Goal: Task Accomplishment & Management: Complete application form

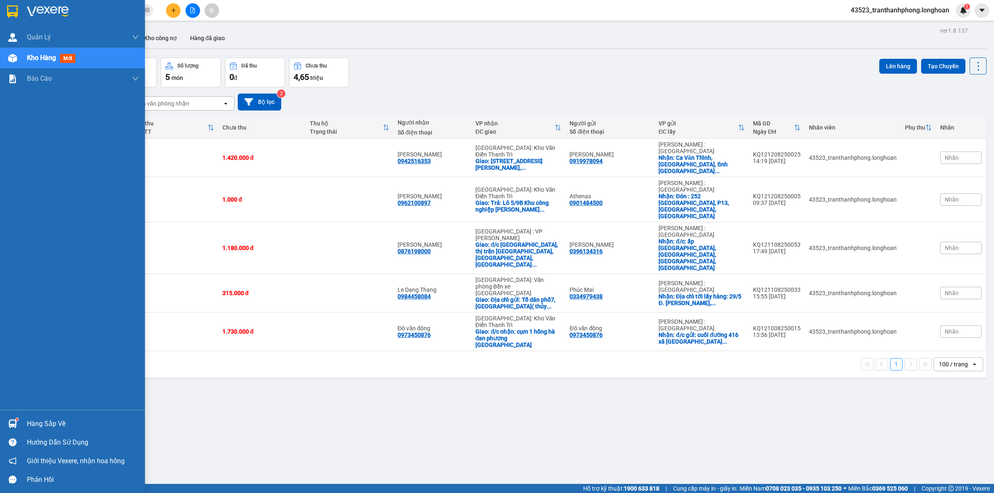
click at [5, 7] on div at bounding box center [12, 11] width 14 height 14
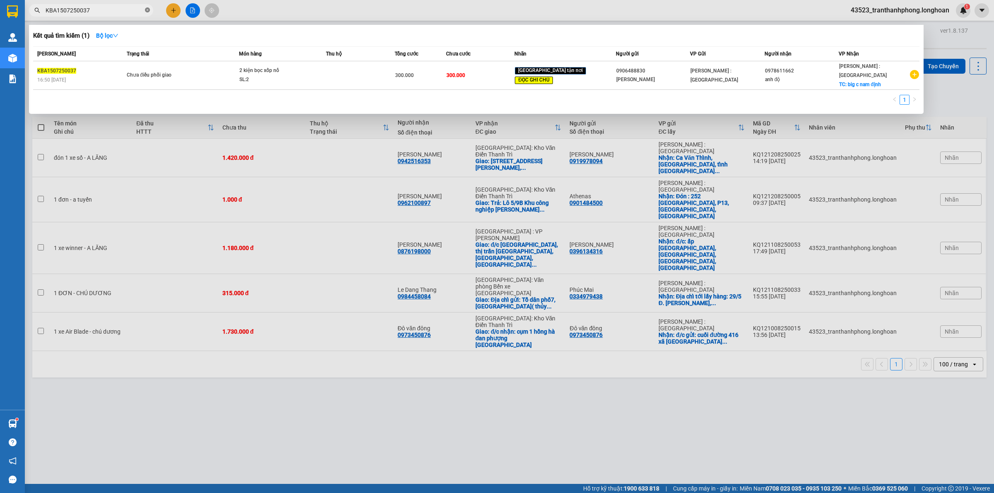
click at [148, 8] on icon "close-circle" at bounding box center [147, 9] width 5 height 5
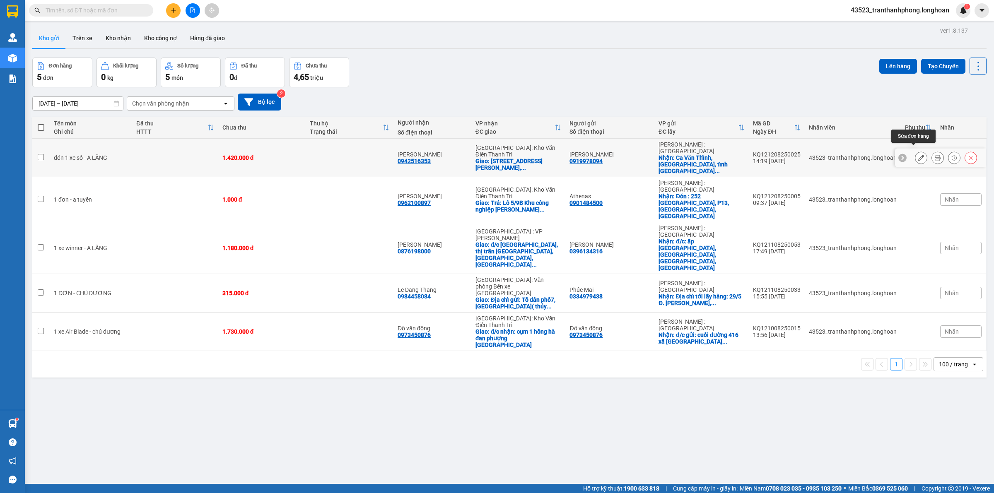
click at [918, 155] on icon at bounding box center [921, 158] width 6 height 6
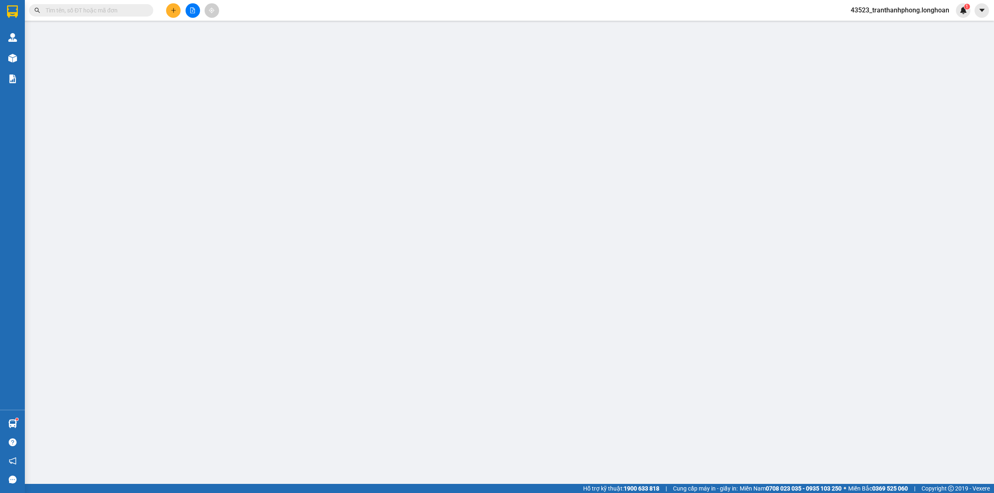
type input "0919978094"
type input "[PERSON_NAME]"
checkbox input "true"
type input "Ca Văn Thỉnh, [GEOGRAPHIC_DATA], tỉnh [GEOGRAPHIC_DATA] ( [GEOGRAPHIC_DATA] cũ )"
type input "0942516353"
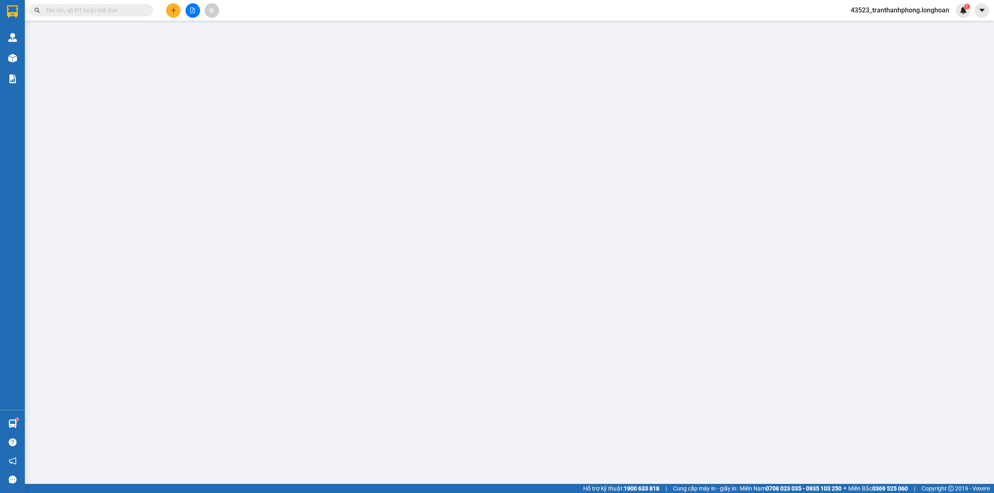
type input "[PERSON_NAME]"
checkbox input "true"
type input "[STREET_ADDRESS]"
type input "1.420.000"
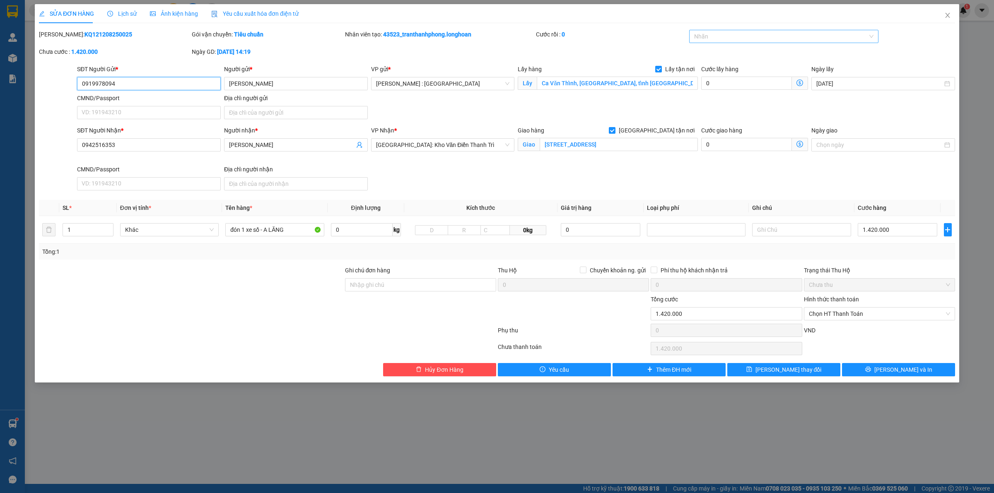
click at [744, 34] on div at bounding box center [779, 36] width 177 height 10
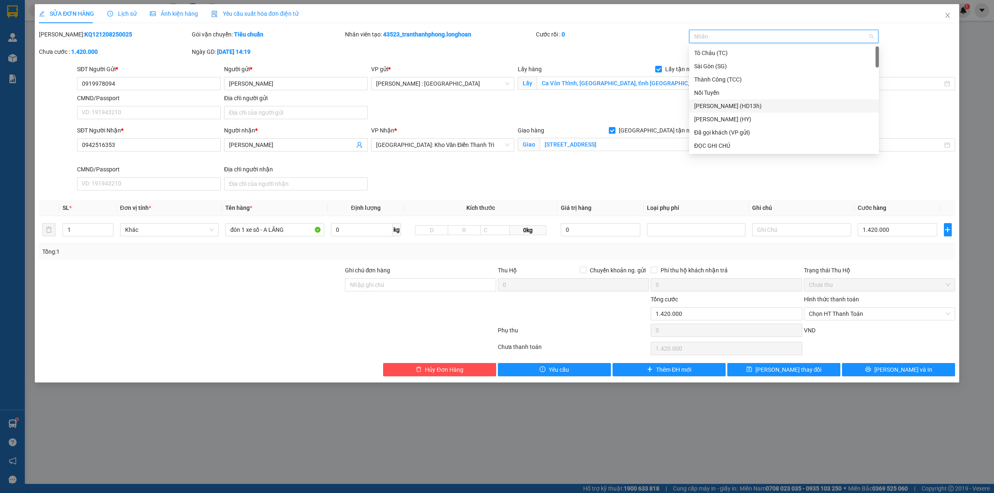
type input "G"
click at [715, 142] on div "[GEOGRAPHIC_DATA] tận nơi" at bounding box center [784, 145] width 180 height 9
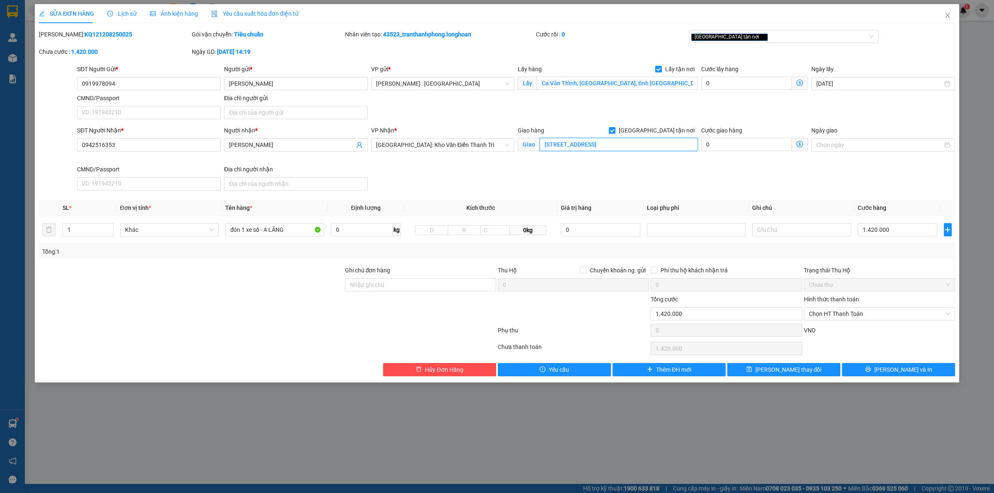
click at [672, 150] on input "[STREET_ADDRESS]" at bounding box center [619, 144] width 158 height 13
click at [582, 78] on input "Ca Văn Thỉnh, [GEOGRAPHIC_DATA], tỉnh [GEOGRAPHIC_DATA] ( [GEOGRAPHIC_DATA] cũ )" at bounding box center [617, 83] width 161 height 13
drag, startPoint x: 298, startPoint y: 226, endPoint x: 0, endPoint y: 217, distance: 298.3
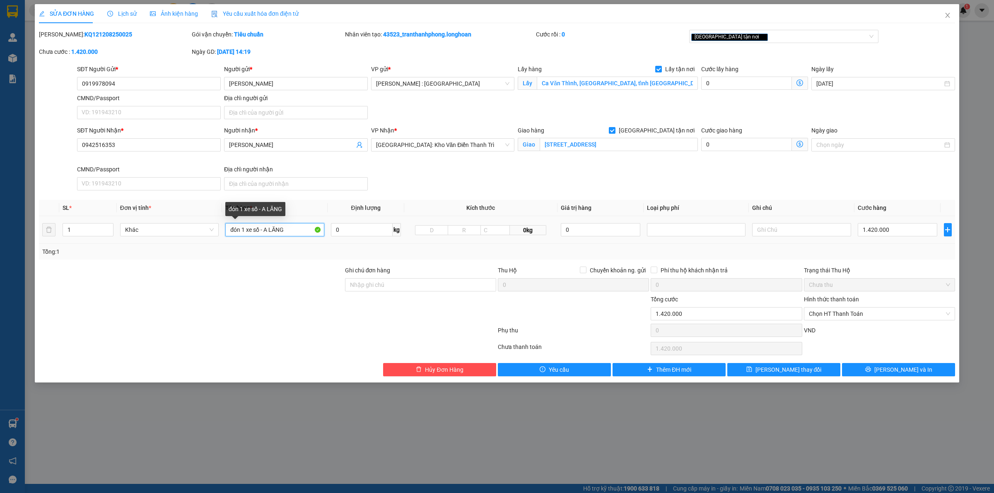
click at [138, 234] on tr "1 Khác đón 1 xe số - A LĂNG 0 kg 0kg 0 1.420.000" at bounding box center [497, 230] width 916 height 28
type input "1 CHIẾC XE BS 94B1-33677"
drag, startPoint x: 377, startPoint y: 288, endPoint x: 381, endPoint y: 288, distance: 4.2
click at [380, 288] on input "Ghi chú đơn hàng" at bounding box center [420, 284] width 151 height 13
click at [427, 287] on input "Ghi chú đơn hàng" at bounding box center [420, 284] width 151 height 13
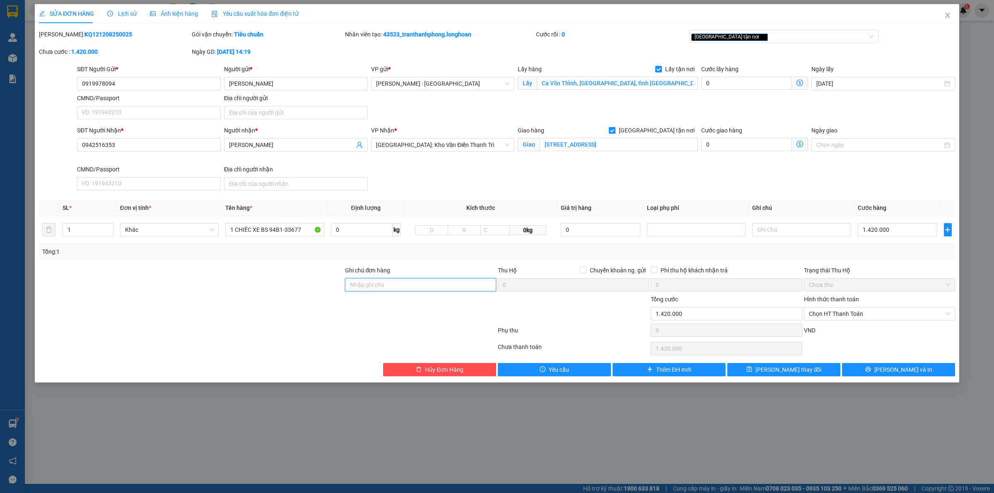
click at [429, 281] on input "Ghi chú đơn hàng" at bounding box center [420, 284] width 151 height 13
type input "CÓ CHÌA KHÓA + CAVET QUẤN TAY LÁI"
click at [854, 371] on button "[PERSON_NAME] và In" at bounding box center [898, 369] width 113 height 13
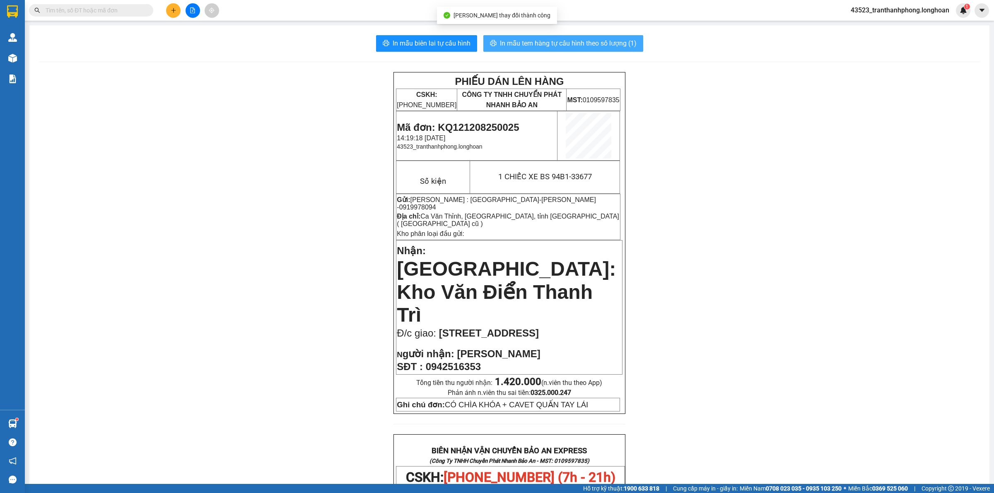
click at [618, 48] on span "In mẫu tem hàng tự cấu hình theo số lượng (1)" at bounding box center [568, 43] width 137 height 10
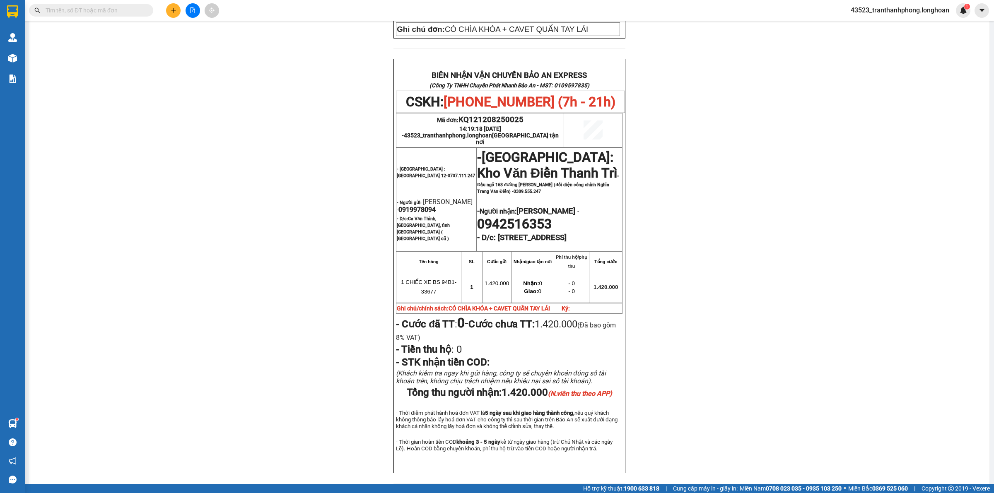
scroll to position [375, 0]
click at [415, 207] on span "0919978094" at bounding box center [416, 211] width 37 height 8
copy span "0919978094"
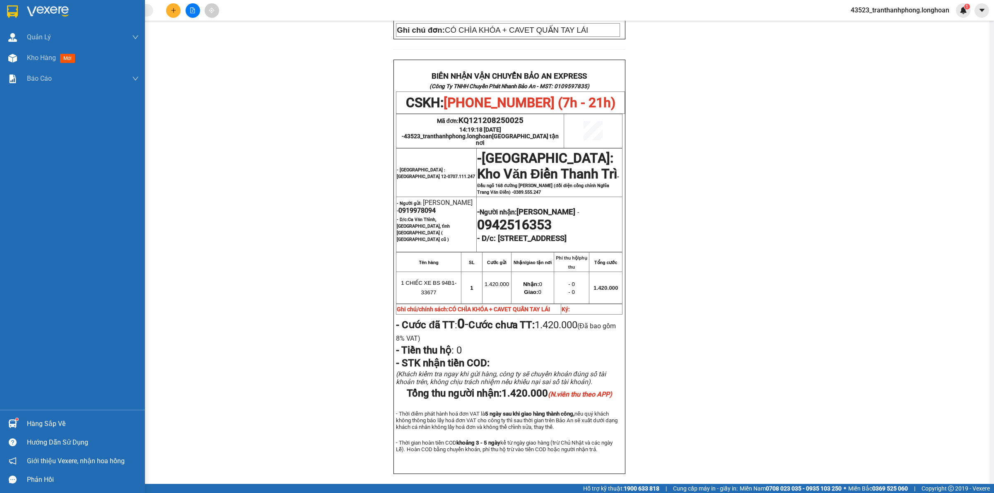
click at [0, 17] on div at bounding box center [72, 13] width 145 height 27
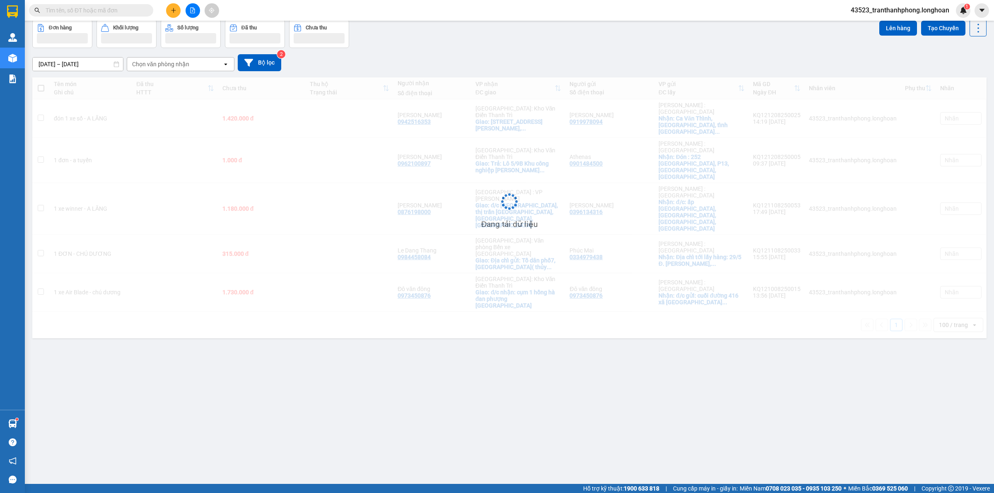
scroll to position [38, 0]
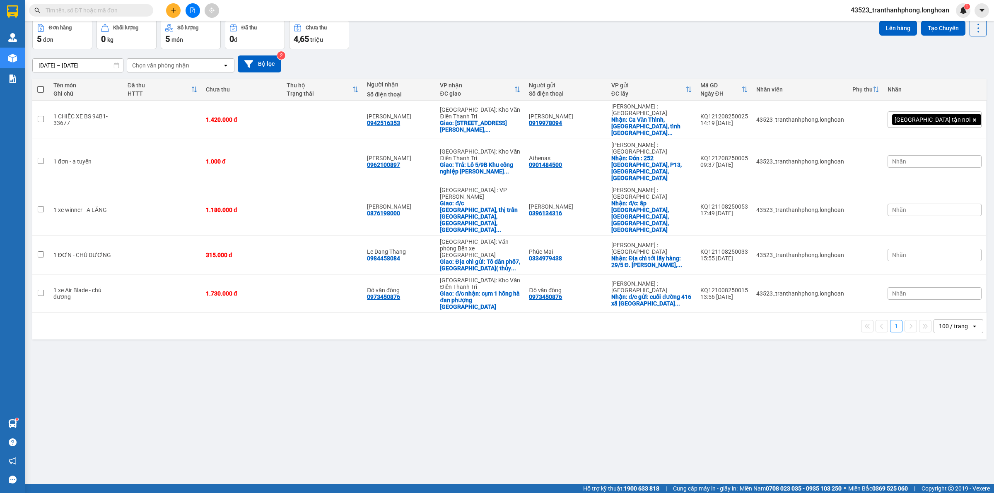
click at [280, 361] on div "ver 1.8.137 Kho gửi Trên xe Kho nhận Kho công nợ Hàng đã giao Đơn hàng 5 đơn Kh…" at bounding box center [509, 233] width 961 height 493
click at [251, 116] on div "1.420.000 đ" at bounding box center [242, 119] width 72 height 7
checkbox input "true"
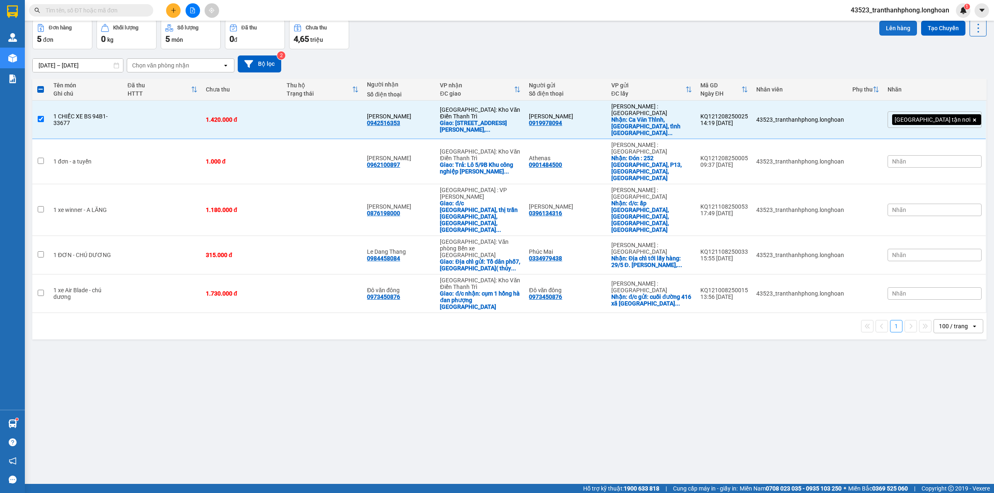
click at [891, 31] on button "Lên hàng" at bounding box center [898, 28] width 38 height 15
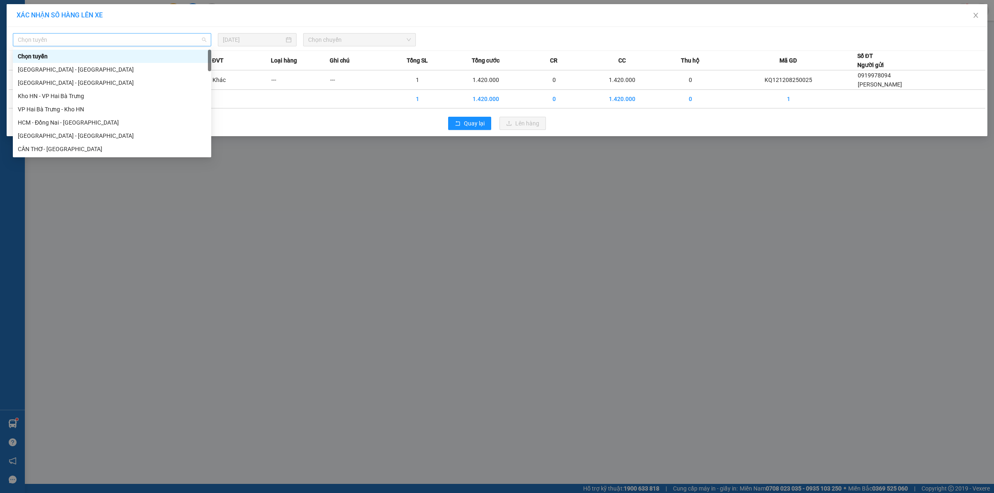
click at [142, 39] on span "Chọn tuyến" at bounding box center [112, 40] width 188 height 12
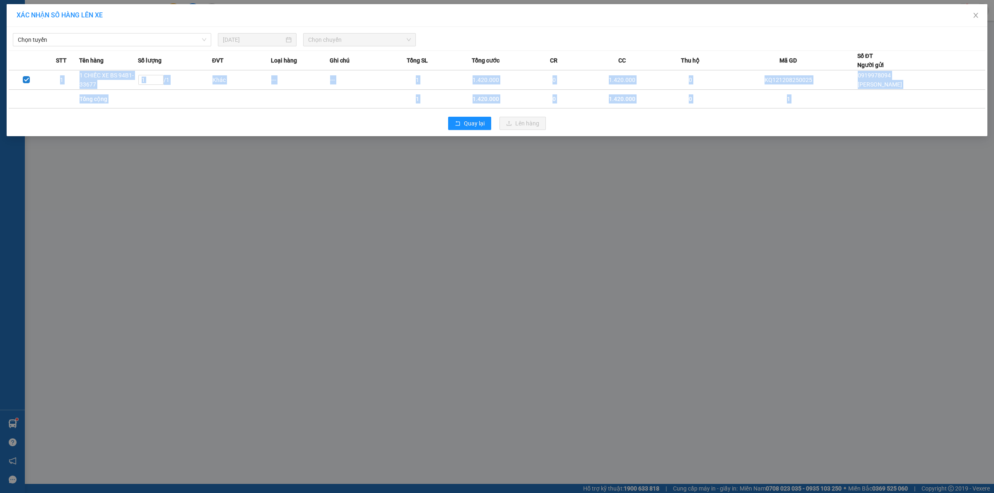
drag, startPoint x: 212, startPoint y: 57, endPoint x: 211, endPoint y: 159, distance: 102.3
click at [211, 160] on div "XÁC NHẬN SỐ HÀNG LÊN XE Chọn tuyến 12/08/2025 Chọn chuyến STT Tên hàng Số lượng…" at bounding box center [497, 246] width 994 height 493
click at [187, 39] on span "Chọn tuyến" at bounding box center [112, 40] width 188 height 12
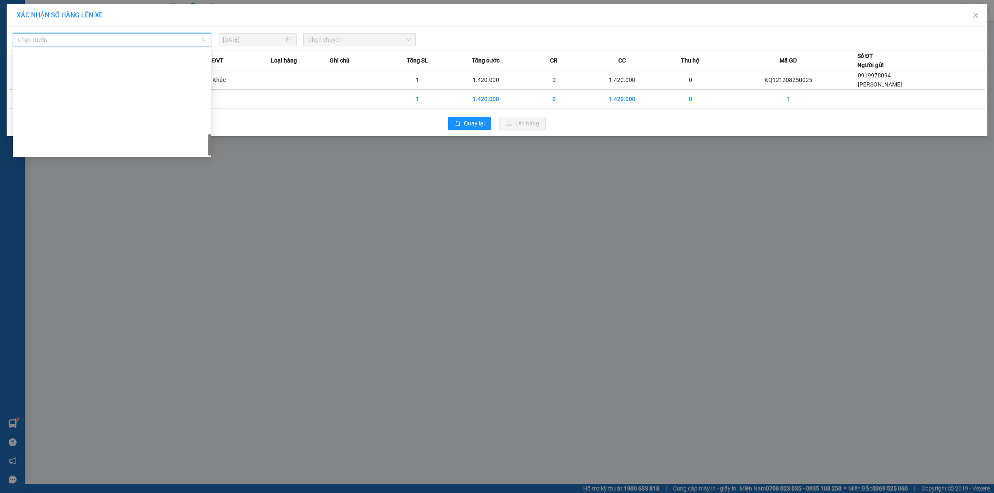
scroll to position [543, 0]
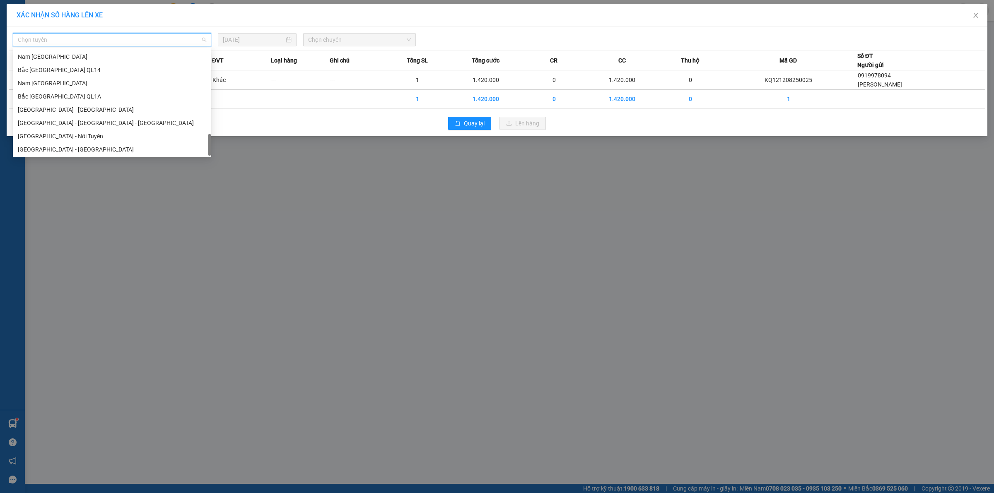
drag, startPoint x: 208, startPoint y: 56, endPoint x: 241, endPoint y: 375, distance: 320.6
click at [241, 375] on body "Kết quả tìm kiếm ( 1 ) Bộ lọc Mã ĐH Trạng thái Món hàng Thu hộ Tổng cước Chưa c…" at bounding box center [497, 246] width 994 height 493
click at [77, 85] on div "Nam [GEOGRAPHIC_DATA]" at bounding box center [112, 83] width 188 height 9
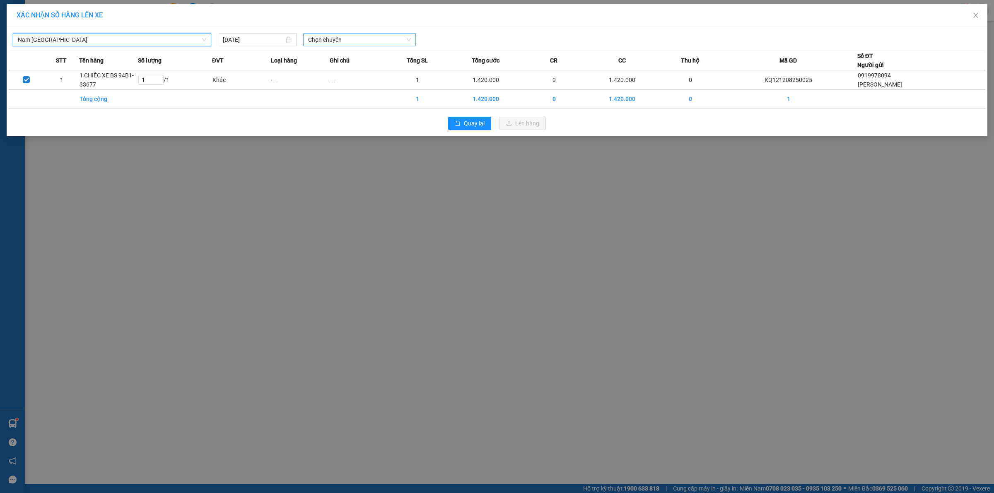
click at [349, 40] on span "Chọn chuyến" at bounding box center [359, 40] width 103 height 12
click at [338, 81] on div "23:00 (TC)" at bounding box center [340, 82] width 65 height 9
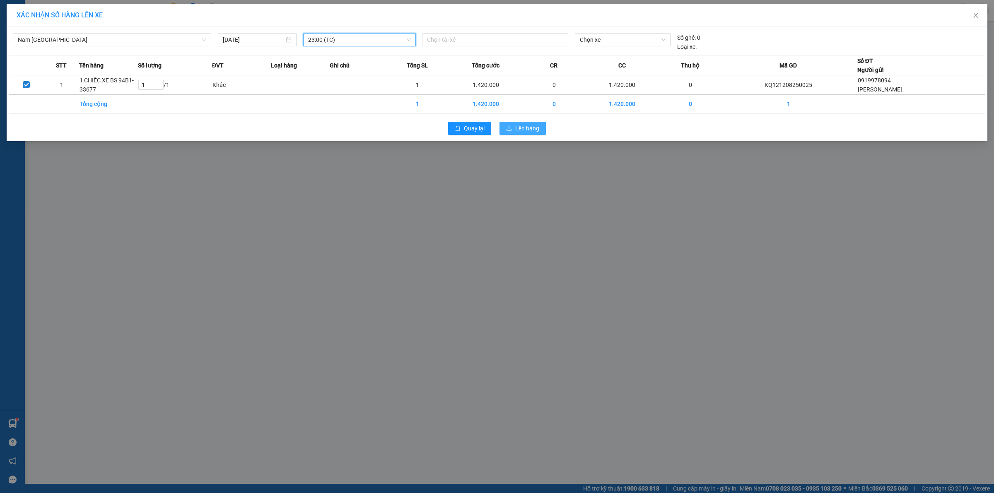
click at [526, 132] on span "Lên hàng" at bounding box center [527, 128] width 24 height 9
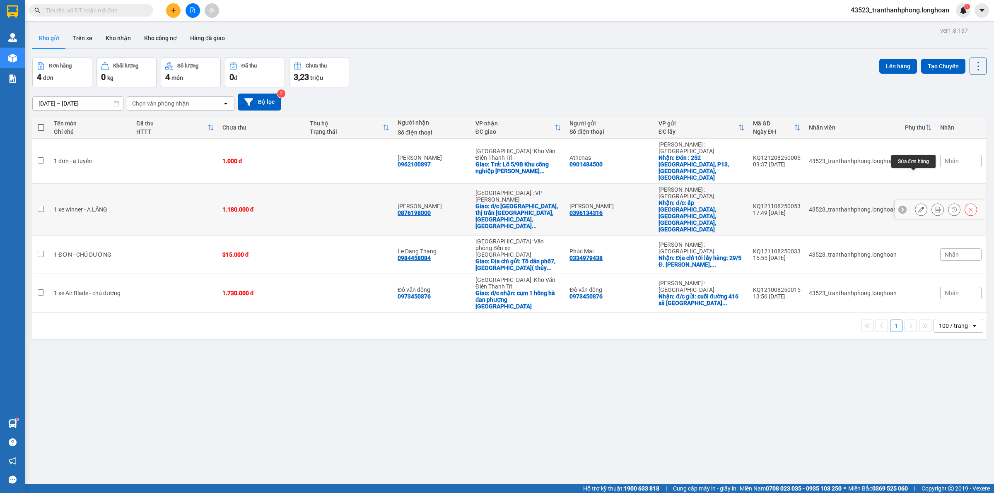
click at [918, 207] on icon at bounding box center [921, 210] width 6 height 6
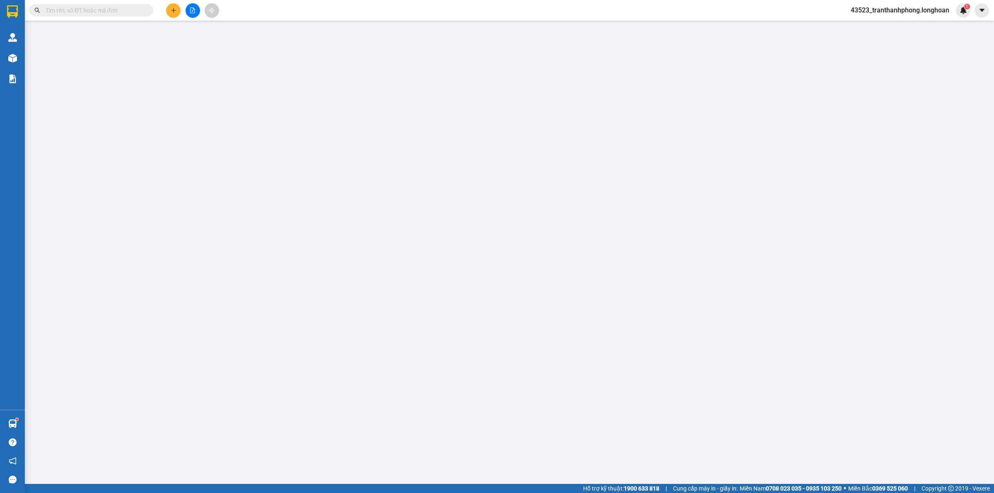
type input "0396134316"
type input "[PERSON_NAME]"
checkbox input "true"
type input "đ/c: ấp [GEOGRAPHIC_DATA], [GEOGRAPHIC_DATA], [GEOGRAPHIC_DATA], [GEOGRAPHIC_DA…"
type input "0876198000"
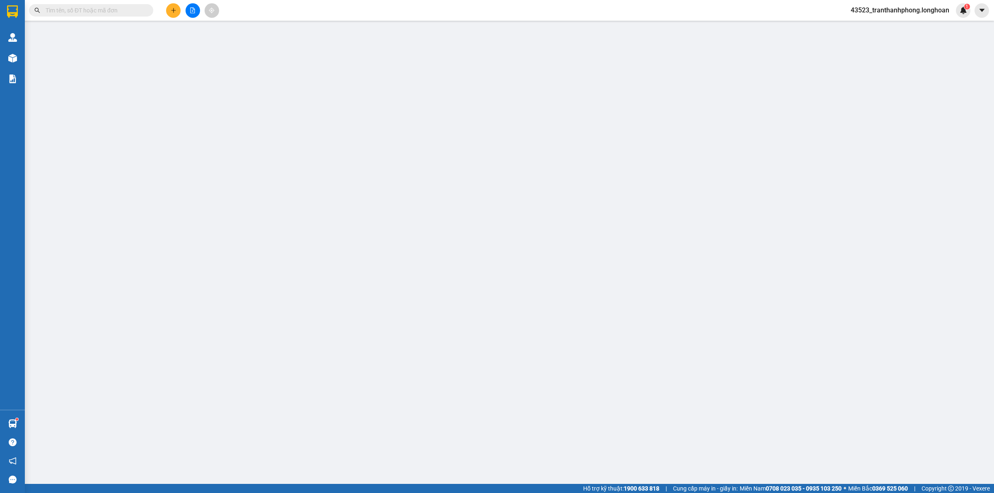
type input "[PERSON_NAME]"
checkbox input "true"
type input "đ/c [GEOGRAPHIC_DATA], thị trấn [GEOGRAPHIC_DATA], [GEOGRAPHIC_DATA], [GEOGRAPH…"
type input "1.180.000"
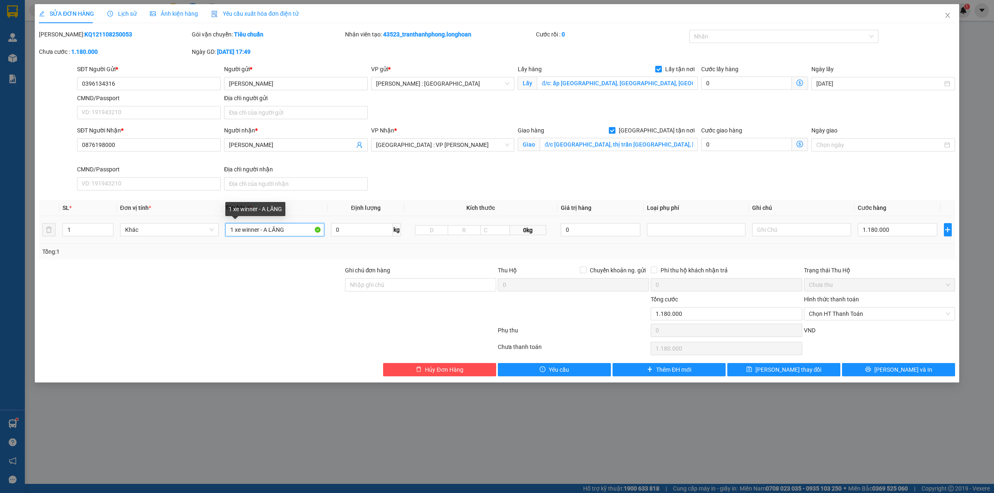
click at [264, 229] on input "1 xe winner - A LĂNG" at bounding box center [274, 229] width 99 height 13
click at [262, 228] on input "1 xe winner - A LĂNG" at bounding box center [274, 229] width 99 height 13
drag, startPoint x: 260, startPoint y: 232, endPoint x: 433, endPoint y: 227, distance: 173.2
click at [433, 227] on tr "1 Khác 1 xe winner - A LĂNG 0 kg 0kg 0 1.180.000" at bounding box center [497, 230] width 916 height 28
click at [304, 228] on input "1 xe winner - A LĂNG" at bounding box center [274, 229] width 99 height 13
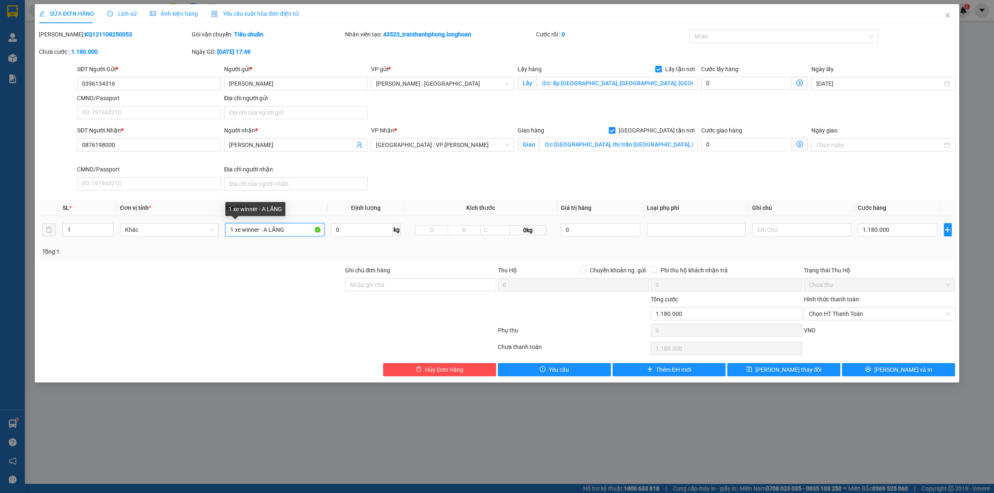
click at [303, 228] on input "1 xe winner - A LĂNG" at bounding box center [274, 229] width 99 height 13
type input "1 xe winner - A LĂNG"
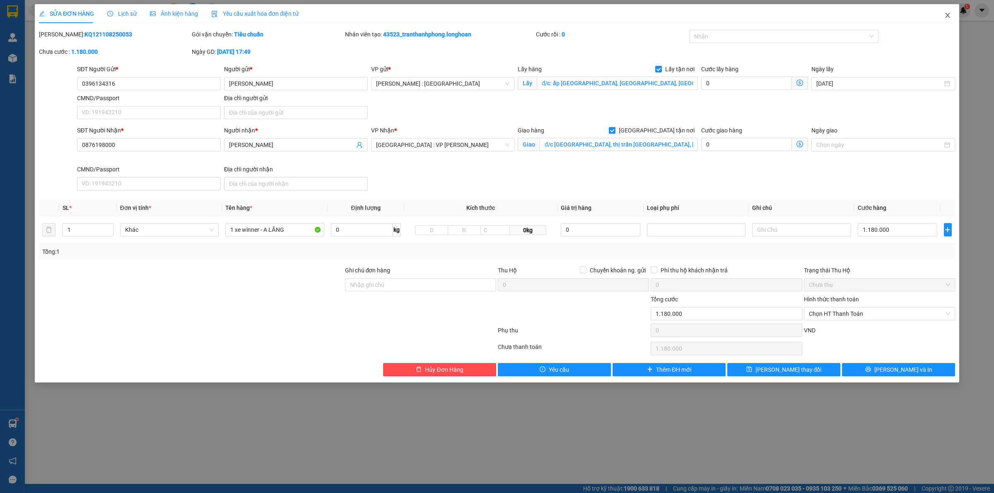
drag, startPoint x: 944, startPoint y: 19, endPoint x: 856, endPoint y: 23, distance: 87.5
click at [945, 17] on span "Close" at bounding box center [947, 15] width 23 height 23
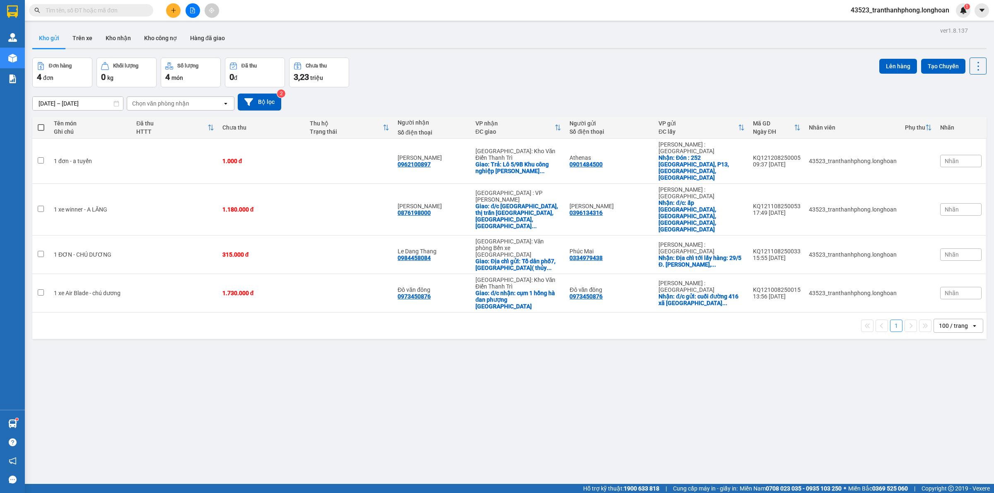
click at [75, 10] on input "text" at bounding box center [95, 10] width 98 height 9
paste input "KQ121208250025"
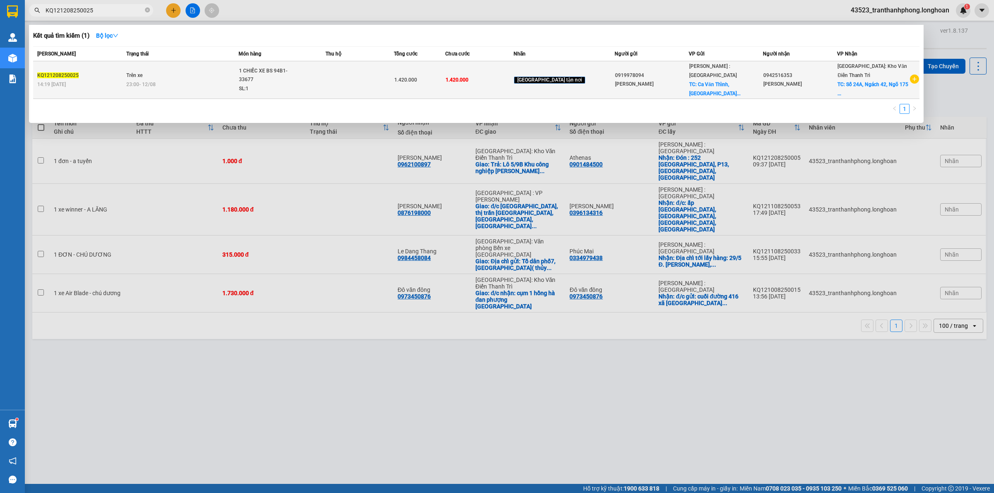
type input "KQ121208250025"
click at [699, 69] on td "Hồ Chí Minh : Kho Quận 12 TC: Ca Văn Thỉnh, Phường Phú K..." at bounding box center [726, 80] width 74 height 38
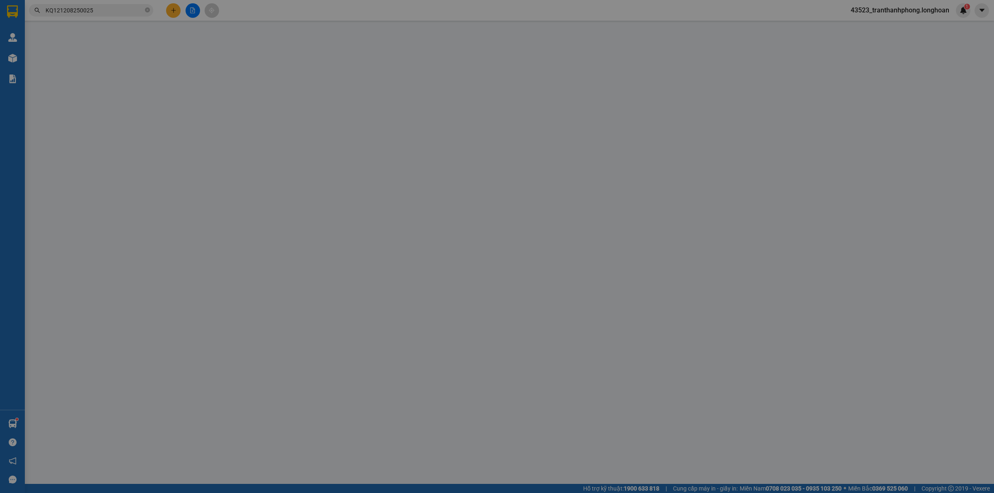
type input "0919978094"
type input "[PERSON_NAME]"
checkbox input "true"
type input "Ca Văn Thỉnh, [GEOGRAPHIC_DATA], tỉnh [GEOGRAPHIC_DATA] ( [GEOGRAPHIC_DATA] cũ )"
type input "0942516353"
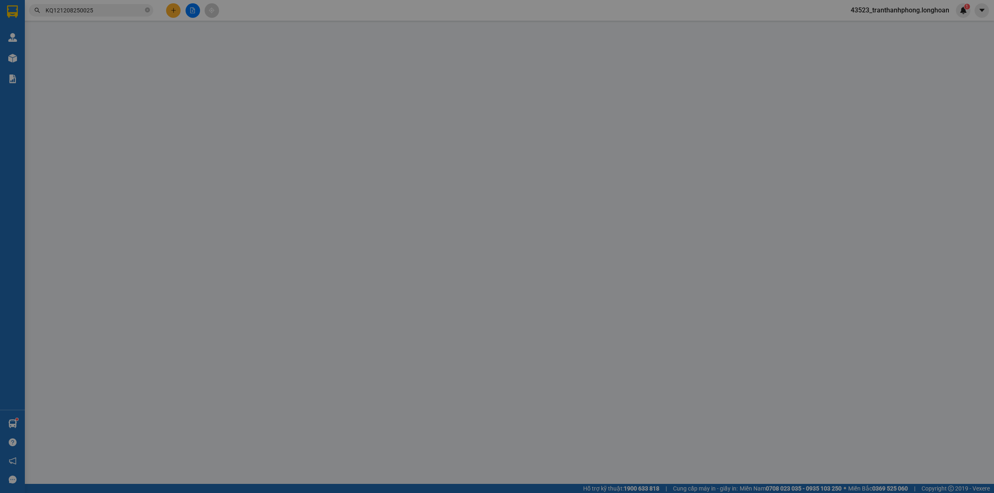
type input "[PERSON_NAME]"
checkbox input "true"
type input "[STREET_ADDRESS]"
type input "CÓ CHÌA KHÓA + CAVET QUẤN TAY LÁI"
type input "1.420.000"
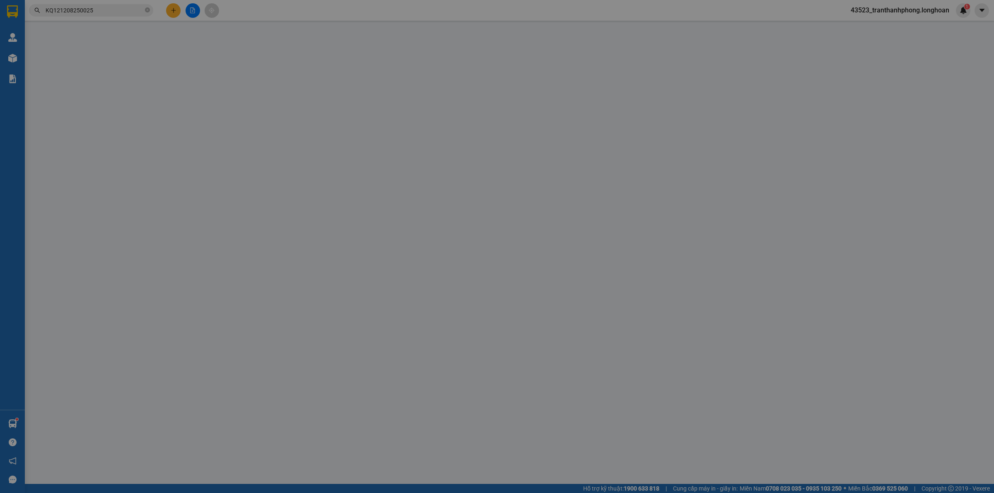
type input "1.420.000"
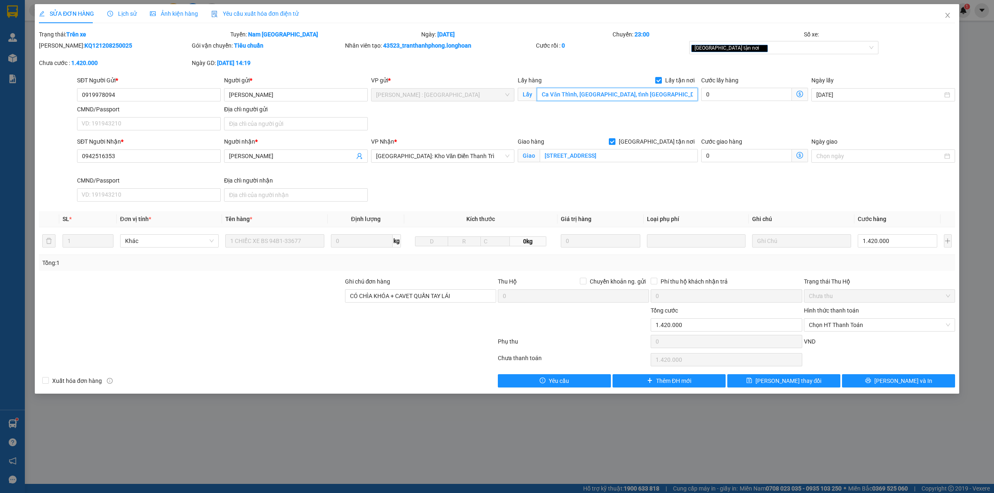
click at [580, 92] on input "Ca Văn Thỉnh, [GEOGRAPHIC_DATA], tỉnh [GEOGRAPHIC_DATA] ( [GEOGRAPHIC_DATA] cũ )" at bounding box center [617, 94] width 161 height 13
click at [956, 15] on span "Close" at bounding box center [947, 15] width 23 height 23
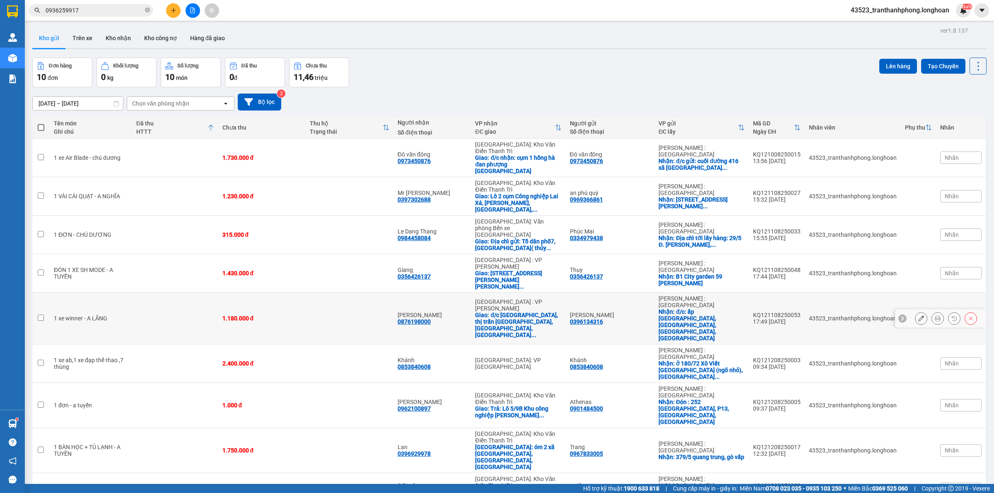
click at [136, 293] on td at bounding box center [175, 319] width 86 height 52
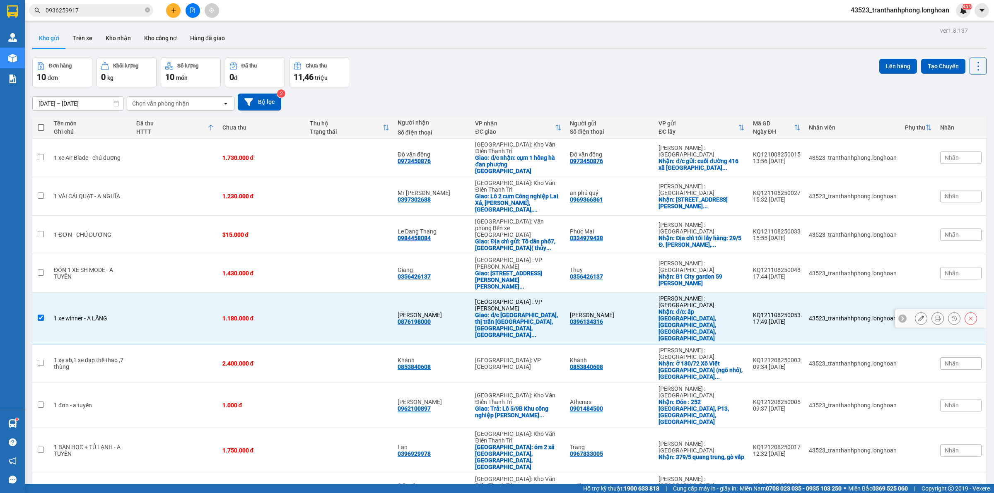
checkbox input "true"
click at [191, 9] on icon "file-add" at bounding box center [193, 10] width 5 height 6
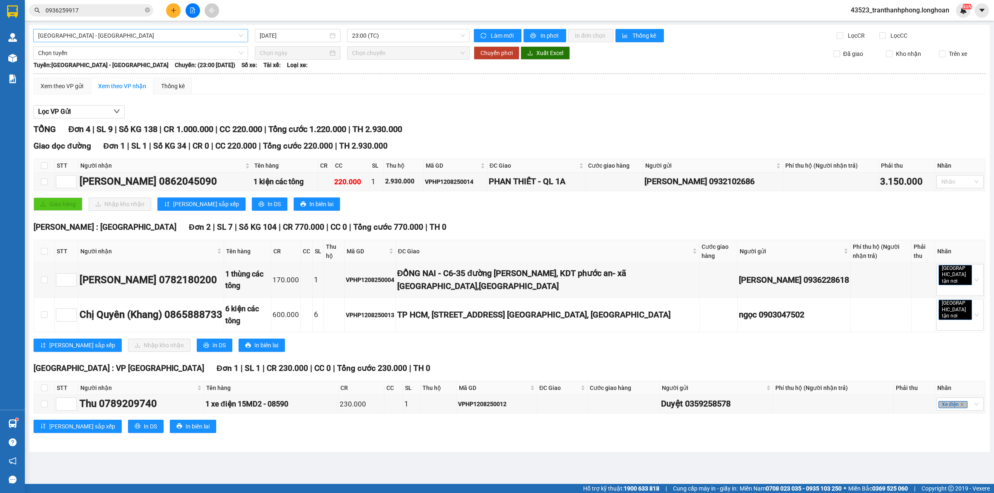
click at [156, 38] on span "[GEOGRAPHIC_DATA] - [GEOGRAPHIC_DATA]" at bounding box center [140, 35] width 205 height 12
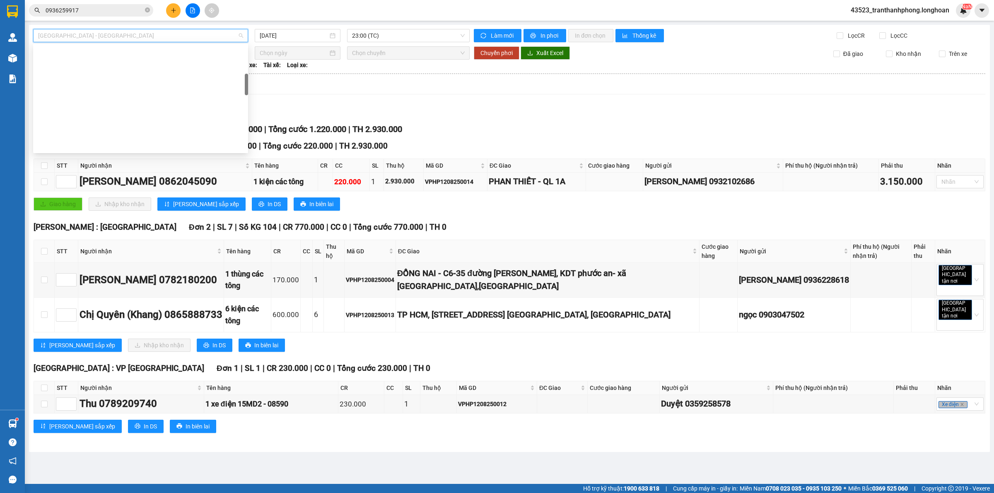
scroll to position [543, 0]
drag, startPoint x: 247, startPoint y: 57, endPoint x: 198, endPoint y: 185, distance: 137.0
click at [258, 278] on body "Kết quả tìm kiếm ( 1 ) Bộ lọc Mã ĐH Trạng thái Món hàng Thu hộ Tổng cước Chưa c…" at bounding box center [497, 246] width 994 height 493
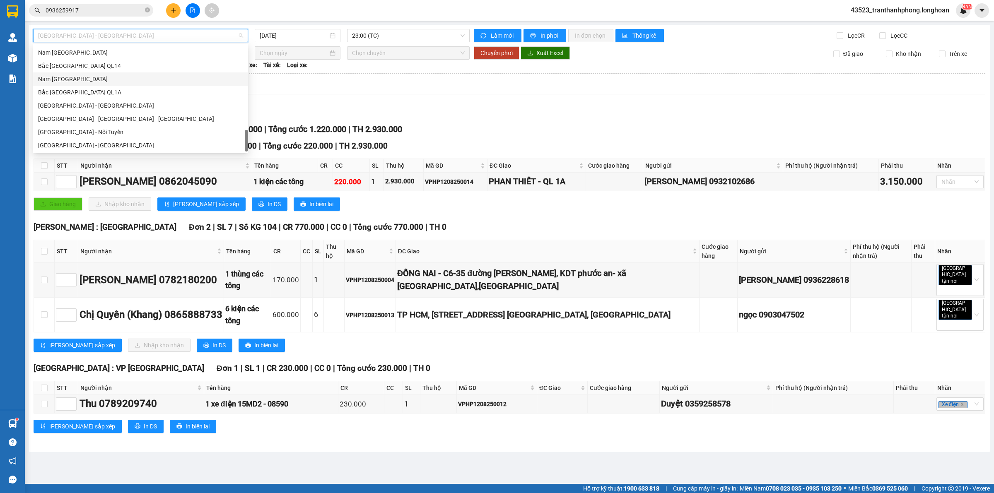
click at [96, 77] on div "Nam [GEOGRAPHIC_DATA]" at bounding box center [140, 79] width 205 height 9
type input "[DATE]"
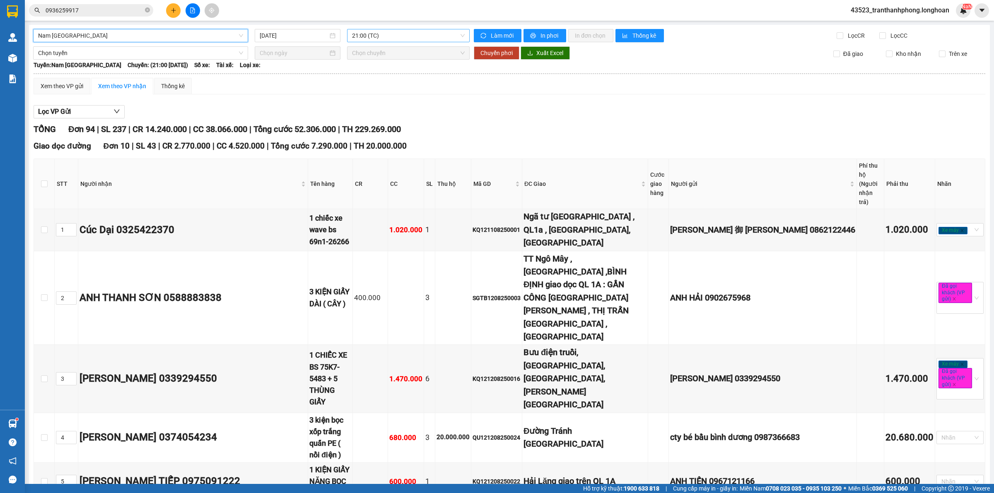
click at [352, 29] on span "21:00 (TC)" at bounding box center [408, 35] width 113 height 12
click at [353, 73] on div "23:00 (TC)" at bounding box center [382, 78] width 75 height 13
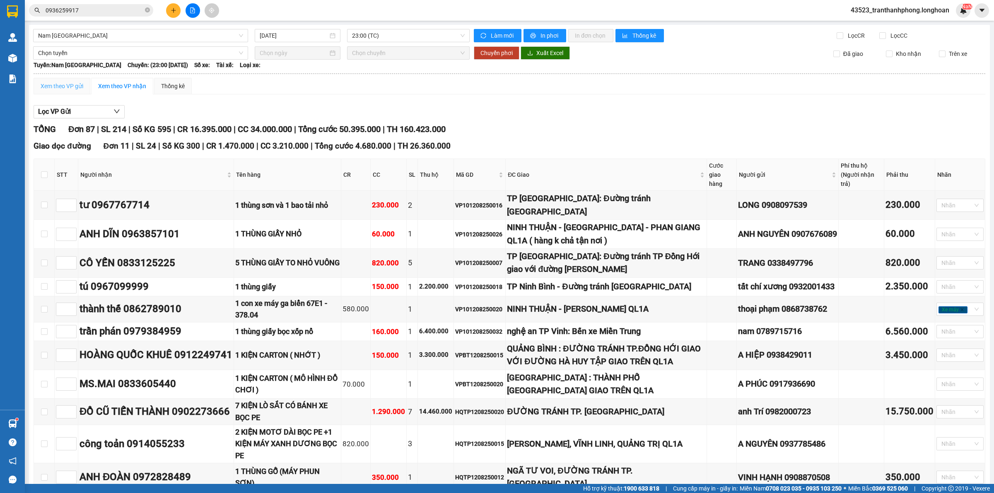
click at [73, 81] on div "Xem theo VP gửi" at bounding box center [62, 86] width 57 height 17
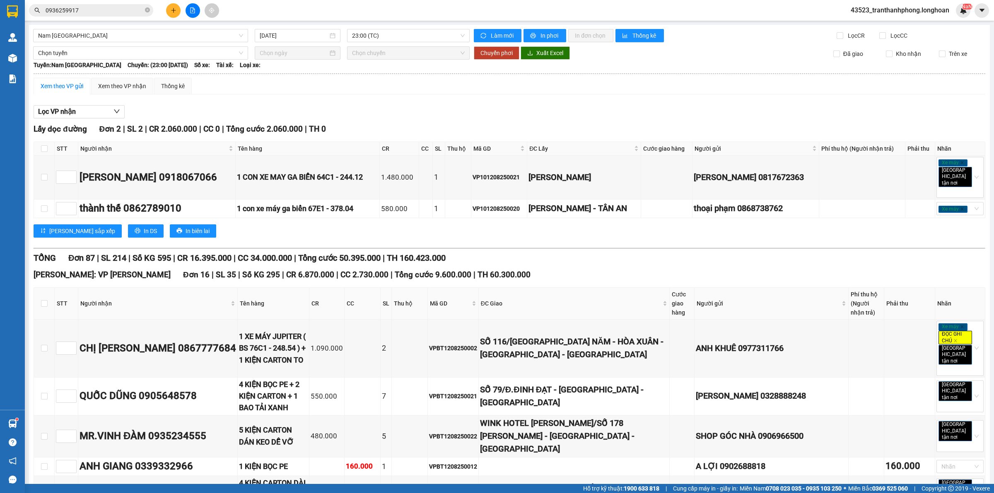
click at [65, 85] on div "Xem theo VP gửi" at bounding box center [62, 86] width 43 height 9
click at [137, 81] on div "Xem theo VP nhận" at bounding box center [122, 86] width 62 height 17
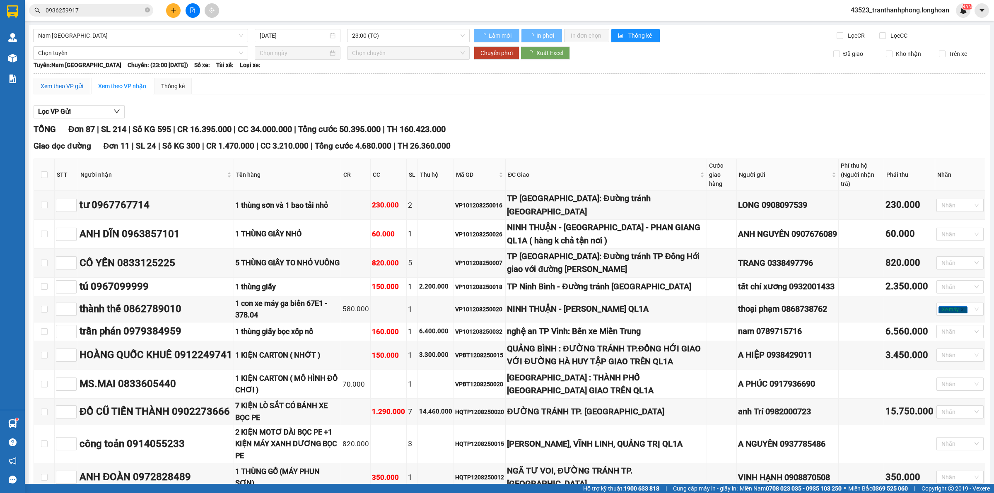
click at [68, 85] on div "Xem theo VP gửi" at bounding box center [62, 86] width 43 height 9
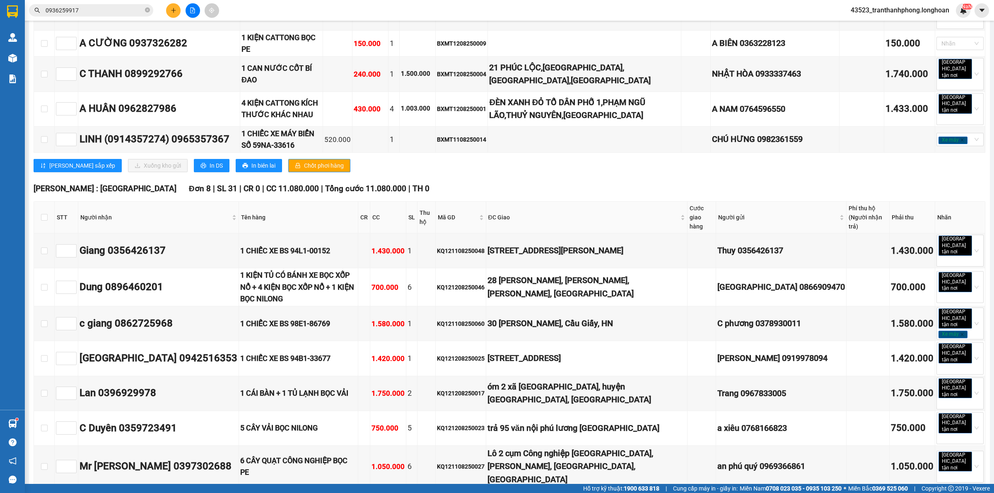
scroll to position [1470, 0]
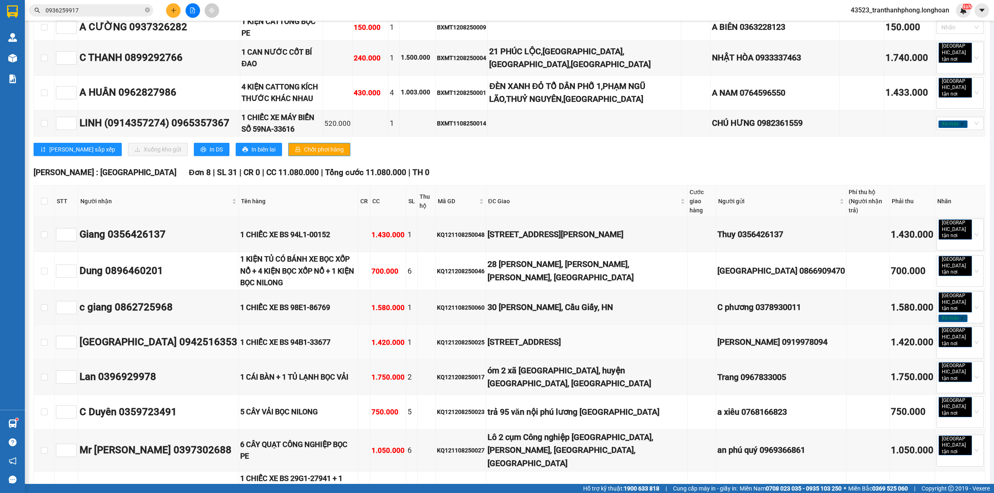
click at [485, 338] on div "KQ121208250025" at bounding box center [461, 342] width 48 height 9
copy div "KQ121208250025"
click at [44, 339] on input "checkbox" at bounding box center [44, 342] width 7 height 7
checkbox input "true"
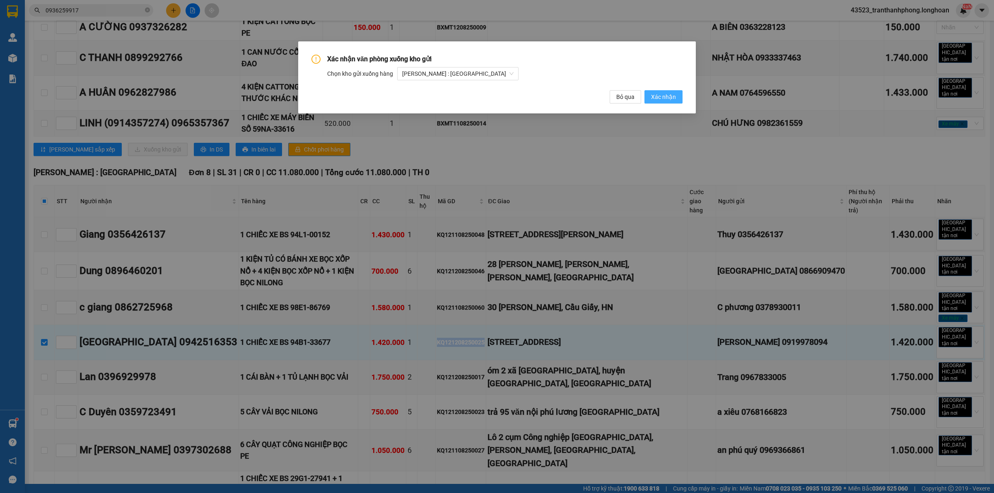
click at [659, 95] on span "Xác nhận" at bounding box center [663, 96] width 25 height 9
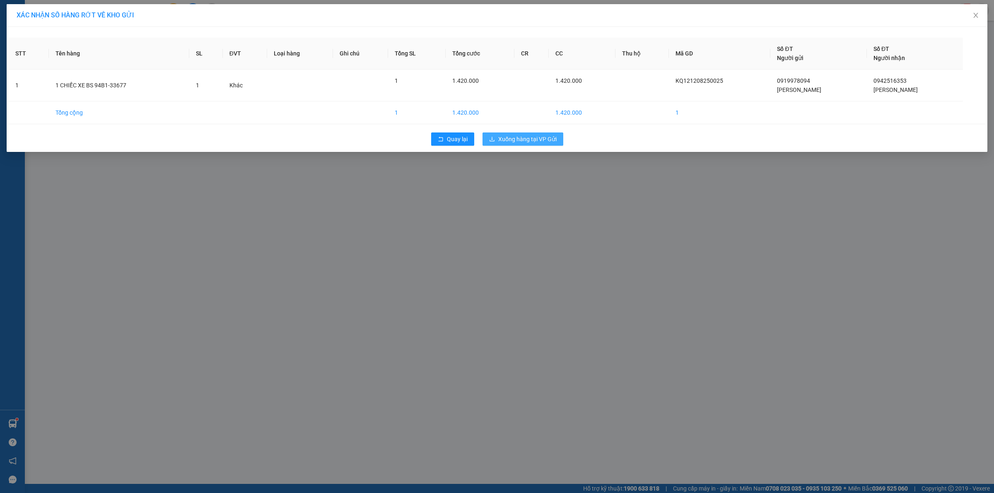
click at [509, 141] on span "Xuống hàng tại VP Gửi" at bounding box center [527, 139] width 58 height 9
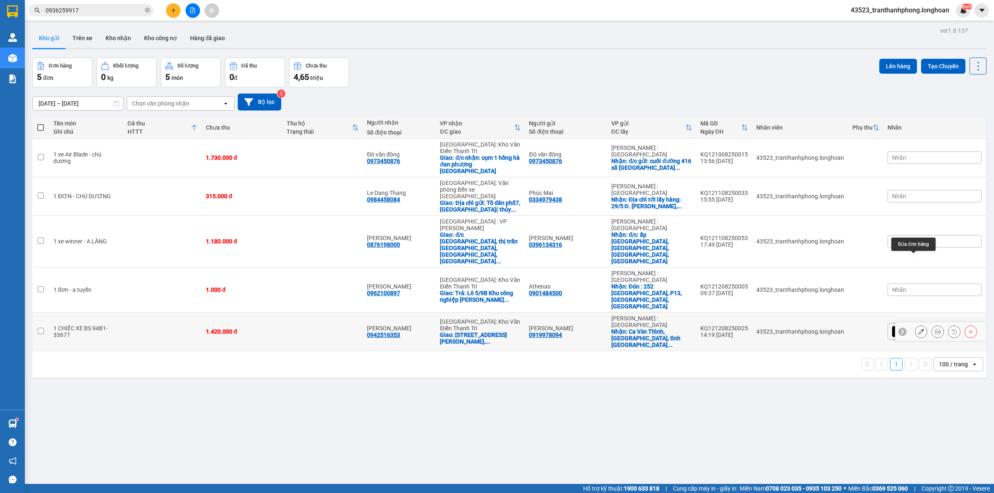
click at [918, 329] on icon at bounding box center [921, 332] width 6 height 6
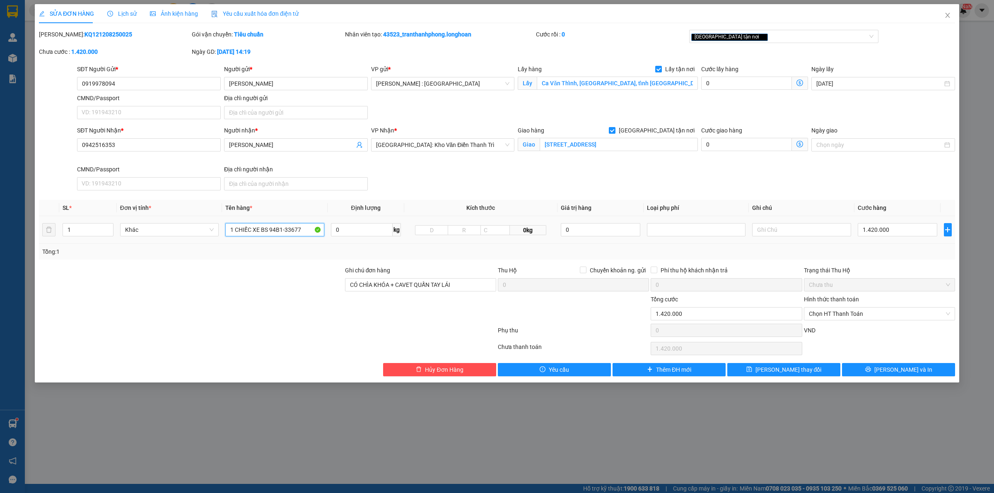
drag, startPoint x: 266, startPoint y: 230, endPoint x: 410, endPoint y: 222, distance: 144.7
click at [406, 224] on tr "1 Khác 1 CHIẾC XE BS 94B1-33677 0 kg 0kg 0 1.420.000" at bounding box center [497, 230] width 916 height 28
type input "1 CHIẾC XE BS 71AA-12047"
click at [863, 366] on button "[PERSON_NAME] và In" at bounding box center [898, 369] width 113 height 13
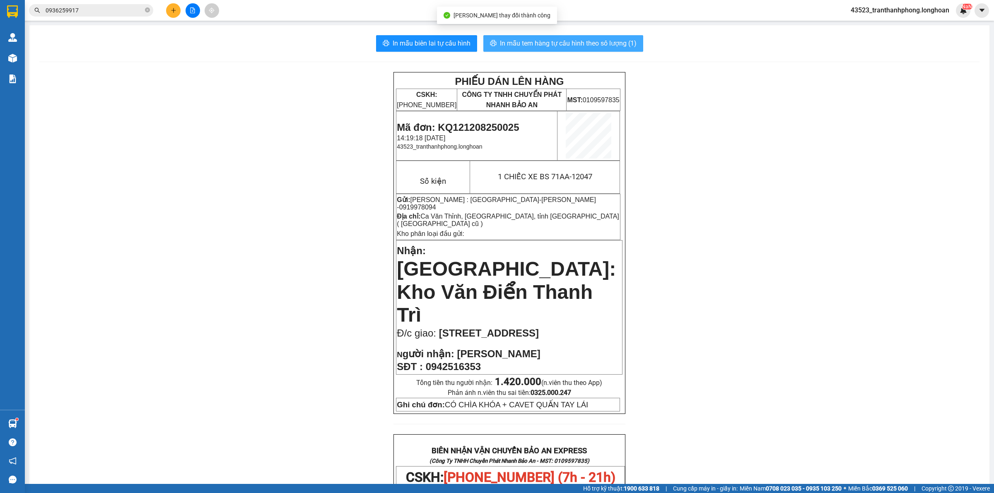
click at [637, 46] on button "In mẫu tem hàng tự cấu hình theo số lượng (1)" at bounding box center [563, 43] width 160 height 17
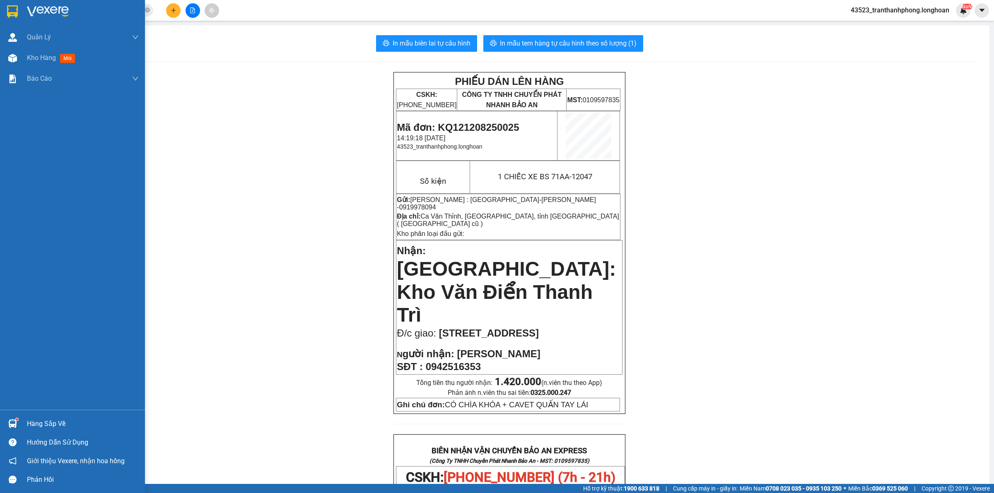
click at [18, 17] on div at bounding box center [12, 11] width 14 height 14
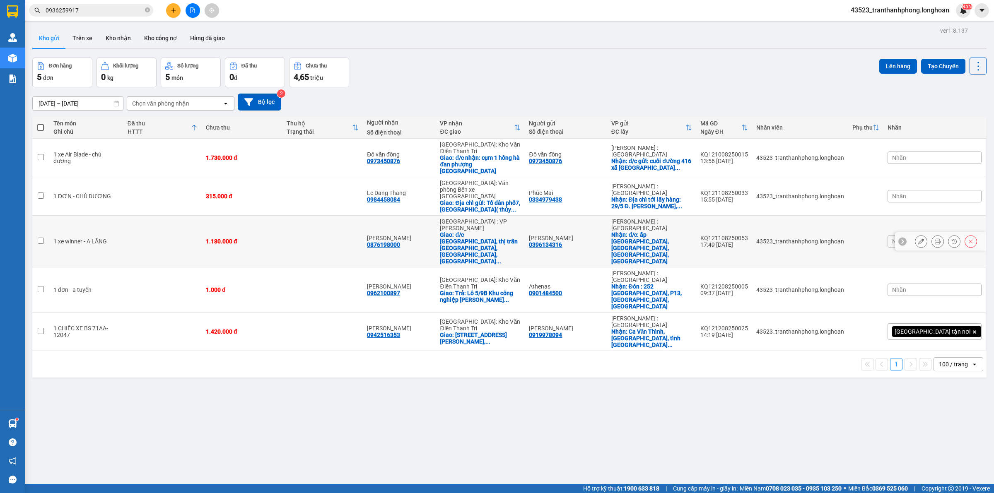
click at [922, 235] on div at bounding box center [946, 241] width 62 height 12
click at [915, 234] on button at bounding box center [921, 241] width 12 height 14
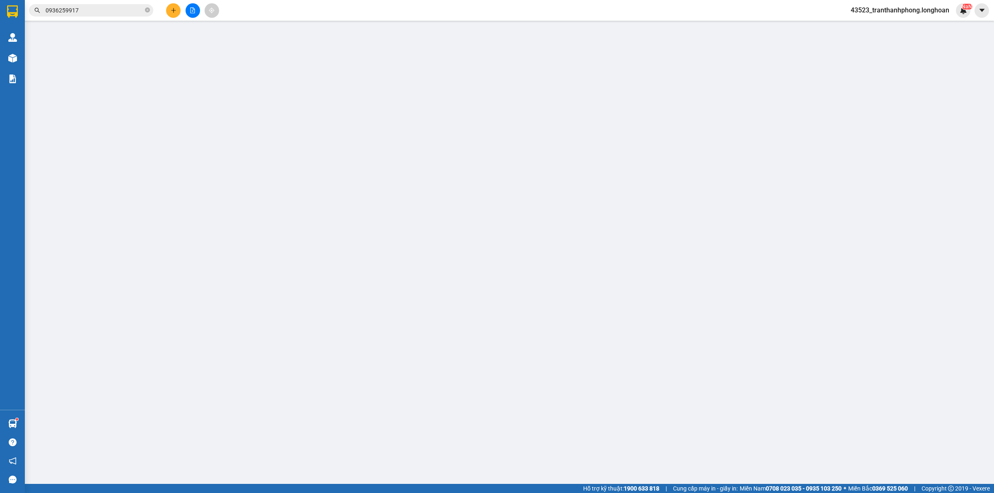
type input "0396134316"
type input "[PERSON_NAME]"
checkbox input "true"
type input "đ/c: ấp [GEOGRAPHIC_DATA], [GEOGRAPHIC_DATA], [GEOGRAPHIC_DATA], [GEOGRAPHIC_DA…"
type input "0876198000"
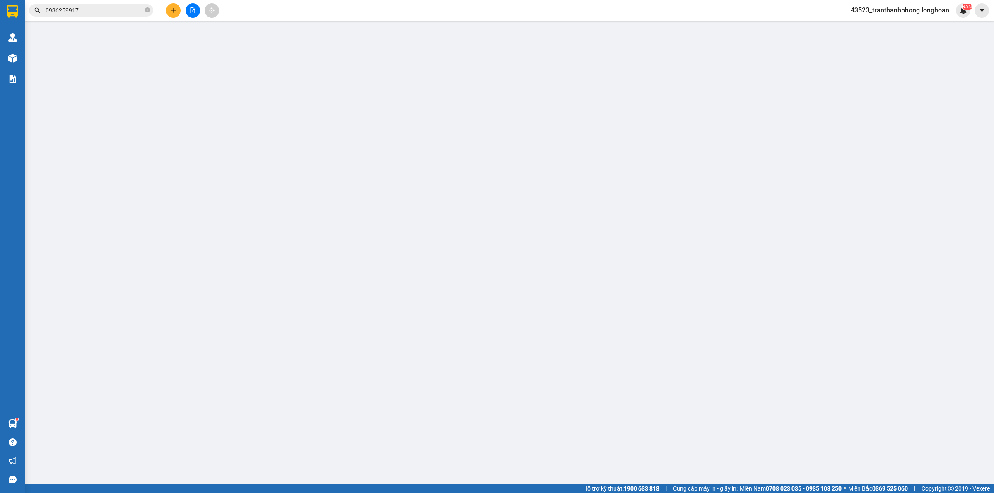
type input "[PERSON_NAME]"
checkbox input "true"
type input "đ/c [GEOGRAPHIC_DATA], thị trấn [GEOGRAPHIC_DATA], [GEOGRAPHIC_DATA], [GEOGRAPH…"
type input "1.180.000"
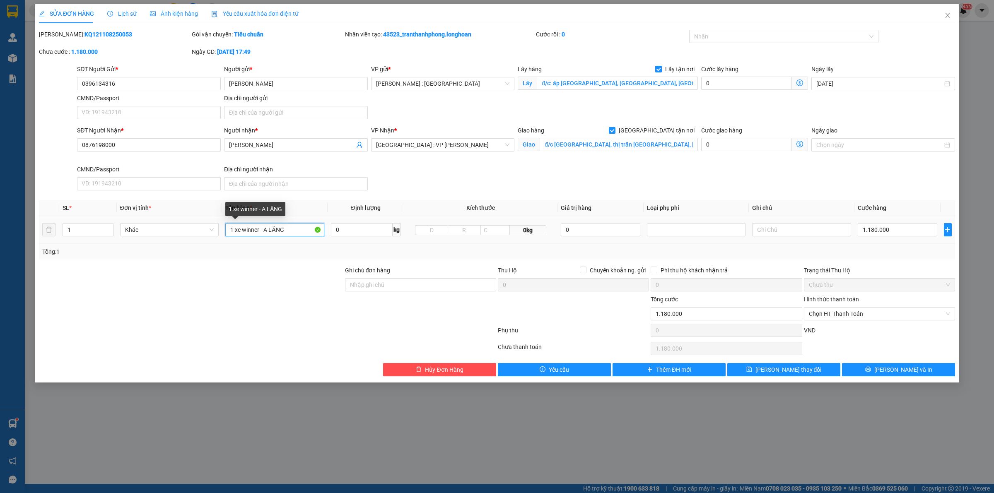
drag, startPoint x: 282, startPoint y: 235, endPoint x: 224, endPoint y: 237, distance: 58.8
click at [224, 237] on td "1 xe winner - A LĂNG" at bounding box center [274, 230] width 105 height 28
click at [63, 207] on table "SL * Đơn vị tính * Tên hàng * Định lượng Kích thước Giá trị hàng Loại phụ phí G…" at bounding box center [497, 222] width 916 height 44
type input "1 CHIẾC XE BS 94B1-33677"
click at [379, 291] on input "Ghi chú đơn hàng" at bounding box center [420, 284] width 151 height 13
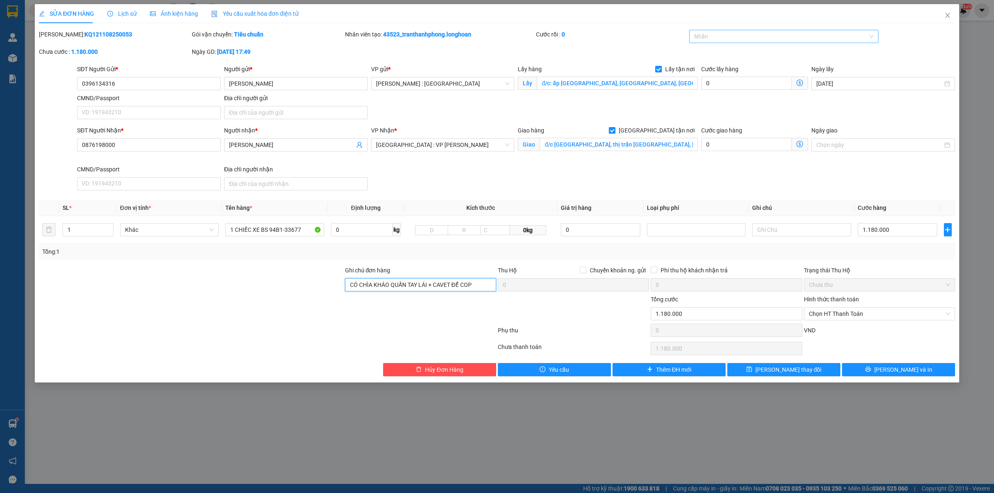
click at [715, 39] on div at bounding box center [779, 36] width 177 height 10
type input "CÓ CHÌA KHÁO QUẤN TAY LÁI + CAVET ĐỂ COP"
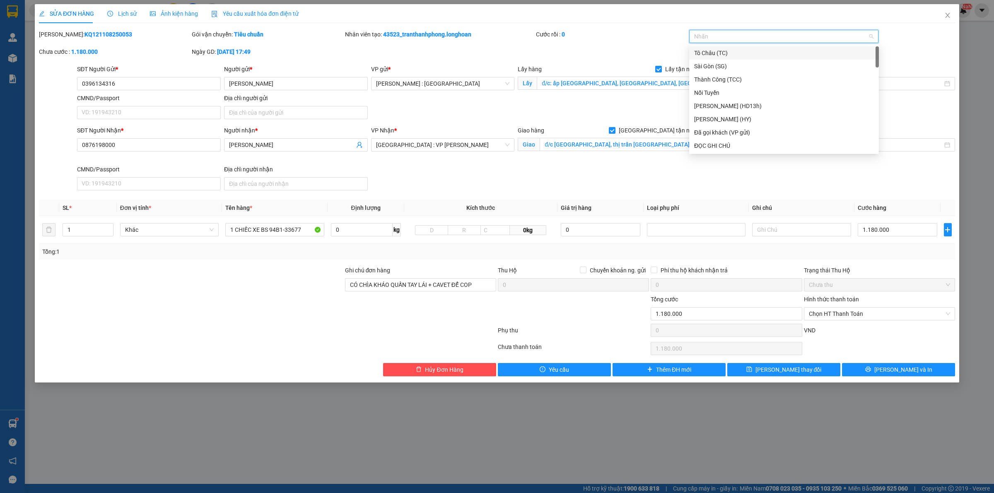
type input "G"
click at [703, 147] on div "[GEOGRAPHIC_DATA] tận nơi" at bounding box center [784, 145] width 180 height 9
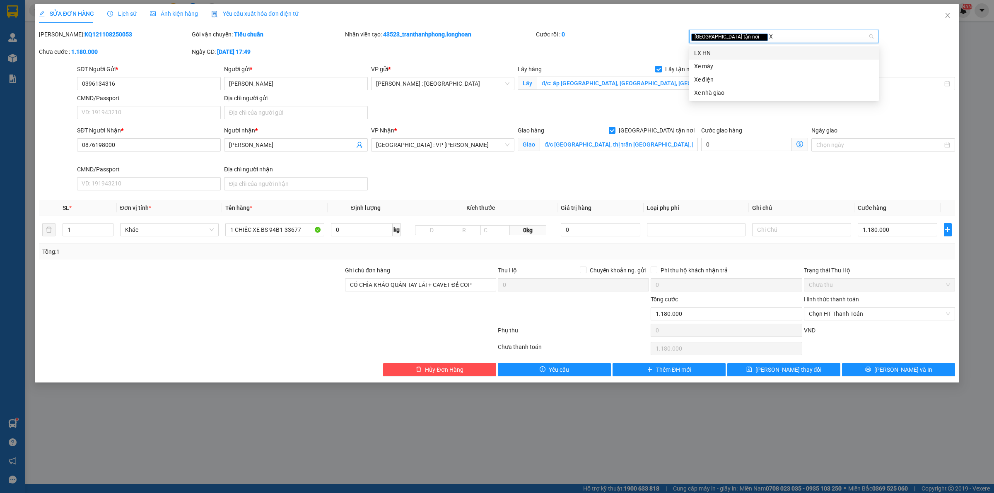
type input "XE"
click at [725, 53] on div "Xe máy" at bounding box center [784, 52] width 180 height 9
click at [471, 43] on div "Nhân viên tạo: 43523_tranthanhphong.longhoan" at bounding box center [439, 38] width 191 height 17
click at [657, 144] on input "đ/c [GEOGRAPHIC_DATA], thị trấn [GEOGRAPHIC_DATA], [GEOGRAPHIC_DATA], [GEOGRAPH…" at bounding box center [619, 144] width 158 height 13
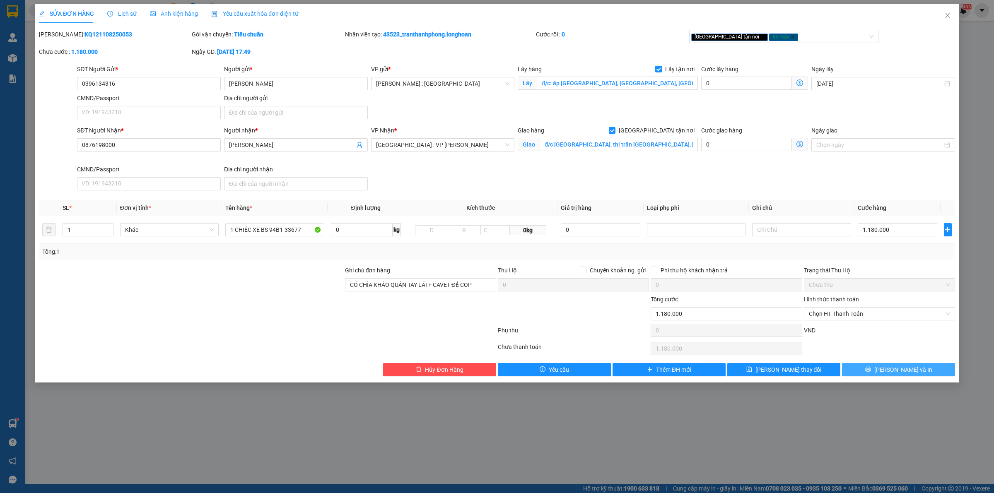
click at [910, 370] on span "[PERSON_NAME] và In" at bounding box center [903, 369] width 58 height 9
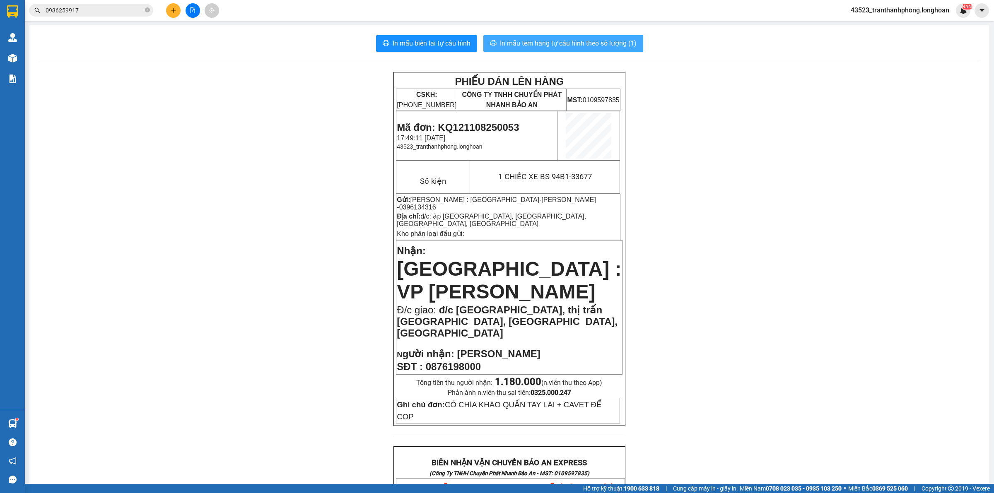
click at [589, 42] on span "In mẫu tem hàng tự cấu hình theo số lượng (1)" at bounding box center [568, 43] width 137 height 10
click at [483, 35] on button "In mẫu tem hàng tự cấu hình theo số lượng (1)" at bounding box center [563, 43] width 160 height 17
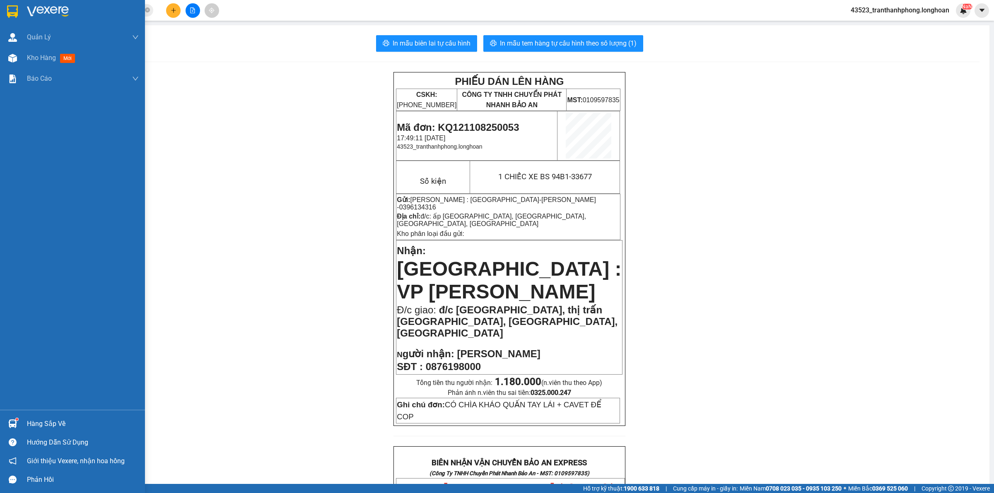
click at [0, 9] on div at bounding box center [72, 13] width 145 height 27
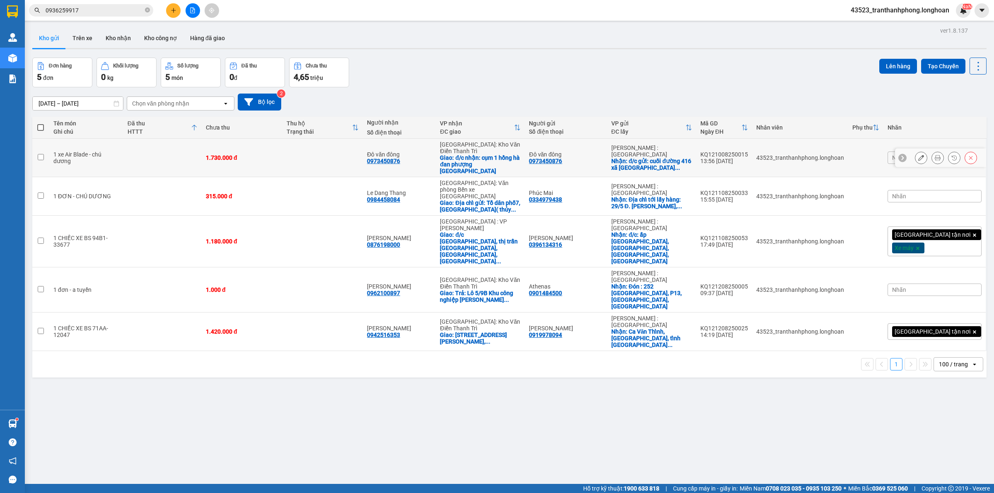
click at [278, 156] on td "1.730.000 đ" at bounding box center [242, 158] width 81 height 39
checkbox input "true"
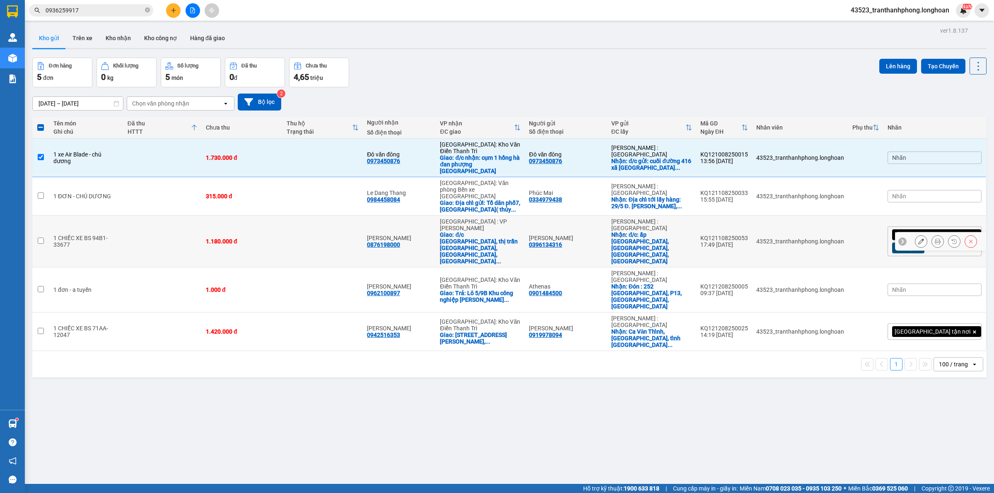
click at [236, 220] on td "1.180.000 đ" at bounding box center [242, 242] width 81 height 52
checkbox input "true"
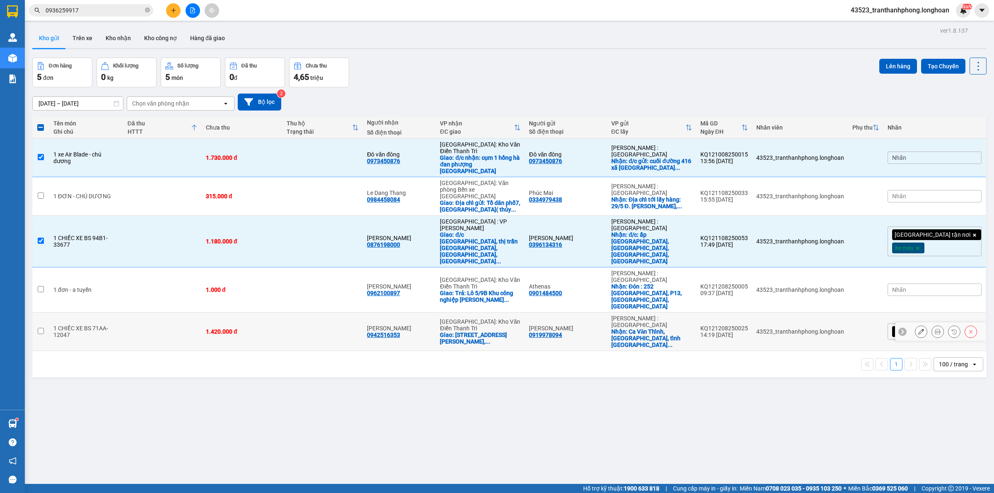
click at [270, 328] on div "1.420.000 đ" at bounding box center [242, 331] width 72 height 7
checkbox input "true"
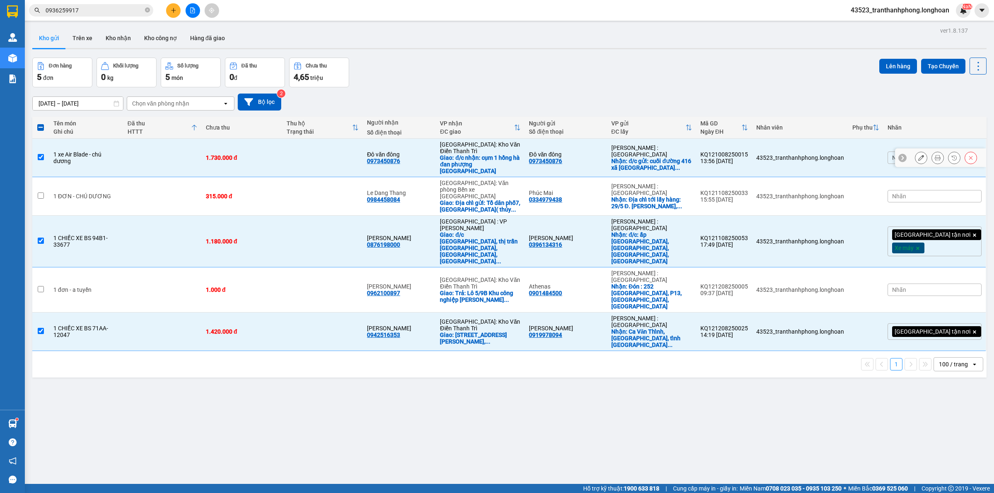
click at [316, 154] on td at bounding box center [322, 158] width 81 height 39
checkbox input "false"
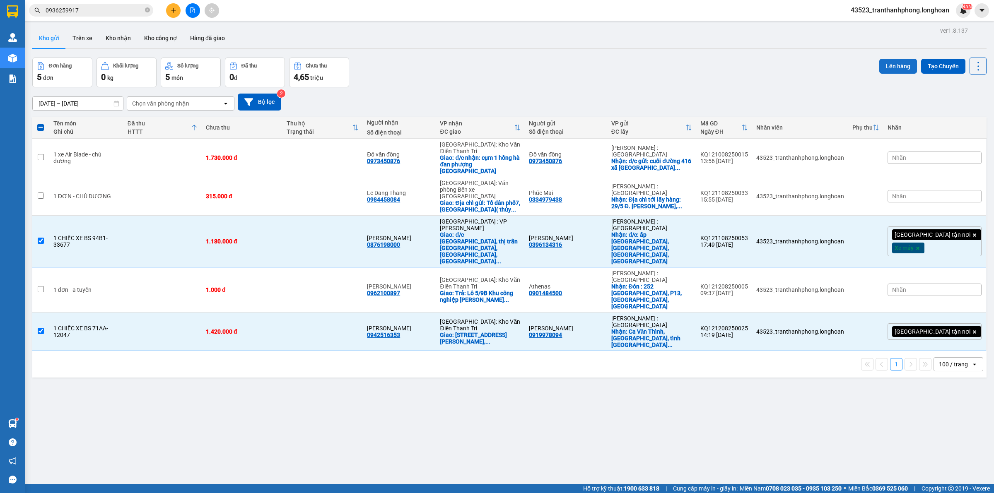
click at [885, 60] on button "Lên hàng" at bounding box center [898, 66] width 38 height 15
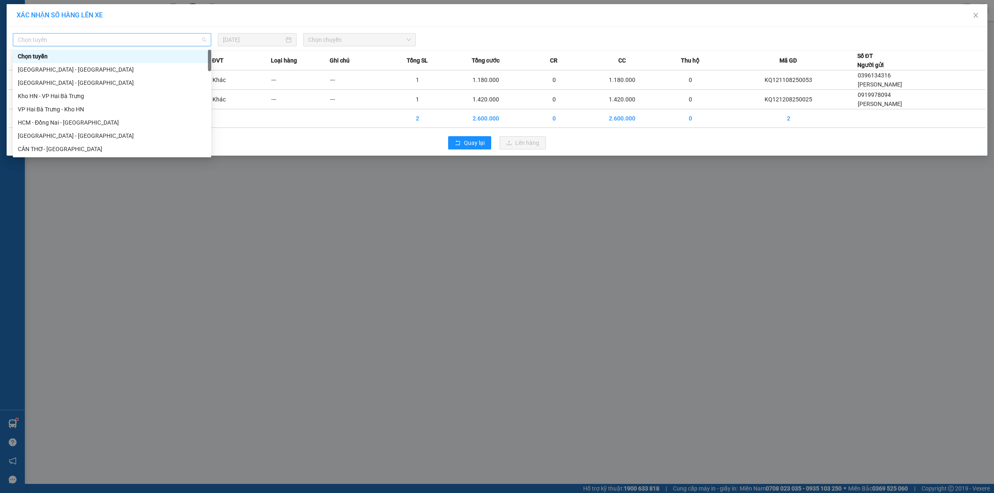
click at [158, 39] on span "Chọn tuyến" at bounding box center [112, 40] width 188 height 12
drag, startPoint x: 210, startPoint y: 58, endPoint x: 191, endPoint y: 325, distance: 267.4
click at [191, 325] on body "Kết quả tìm kiếm ( 1 ) Bộ lọc Mã ĐH Trạng thái Món hàng Thu hộ Tổng cước Chưa c…" at bounding box center [497, 246] width 994 height 493
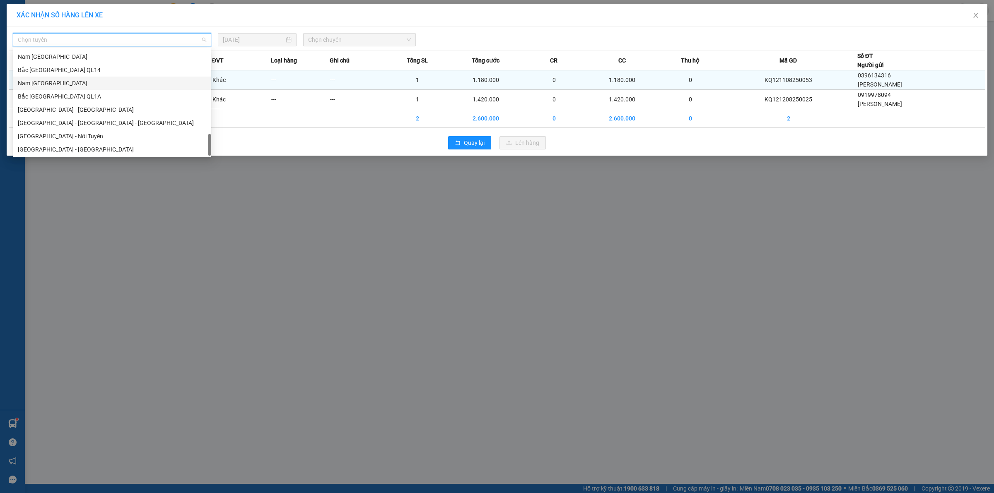
drag, startPoint x: 21, startPoint y: 83, endPoint x: 26, endPoint y: 83, distance: 4.6
click at [21, 83] on div "Nam [GEOGRAPHIC_DATA]" at bounding box center [112, 83] width 188 height 9
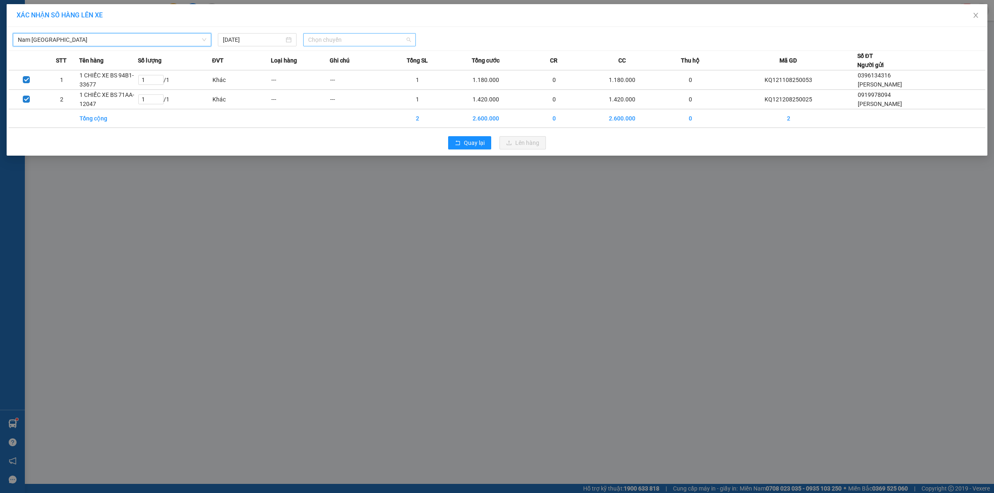
click at [332, 40] on span "Chọn chuyến" at bounding box center [359, 40] width 103 height 12
click at [337, 78] on div "23:00 (TC)" at bounding box center [340, 82] width 65 height 9
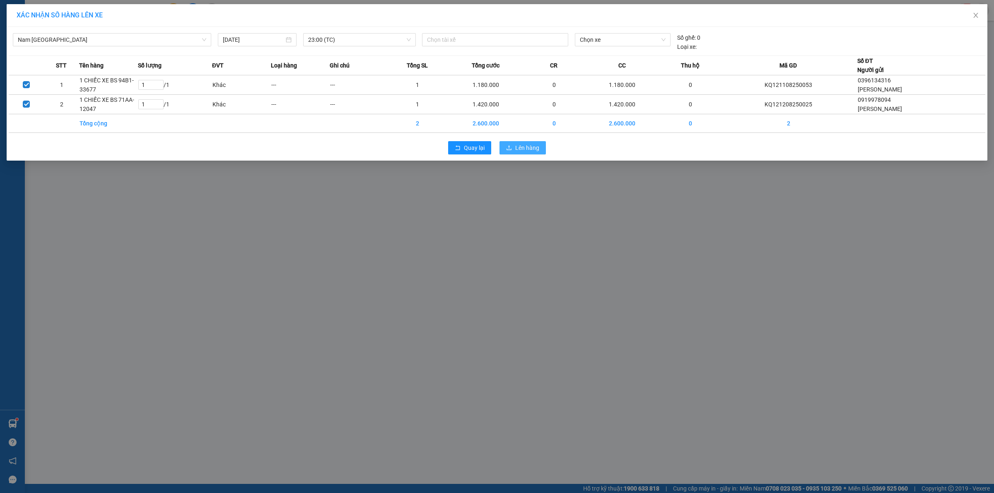
click at [504, 146] on button "Lên hàng" at bounding box center [523, 147] width 46 height 13
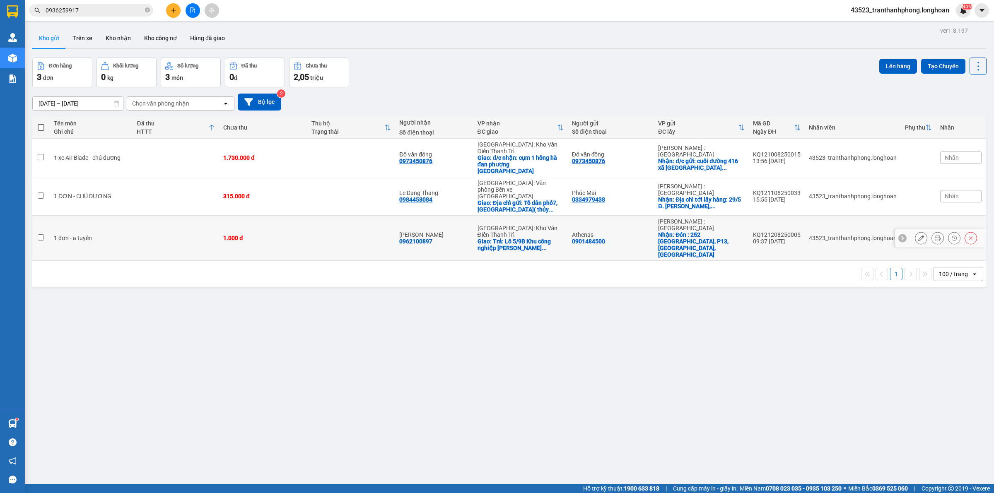
click at [915, 231] on button at bounding box center [921, 238] width 12 height 14
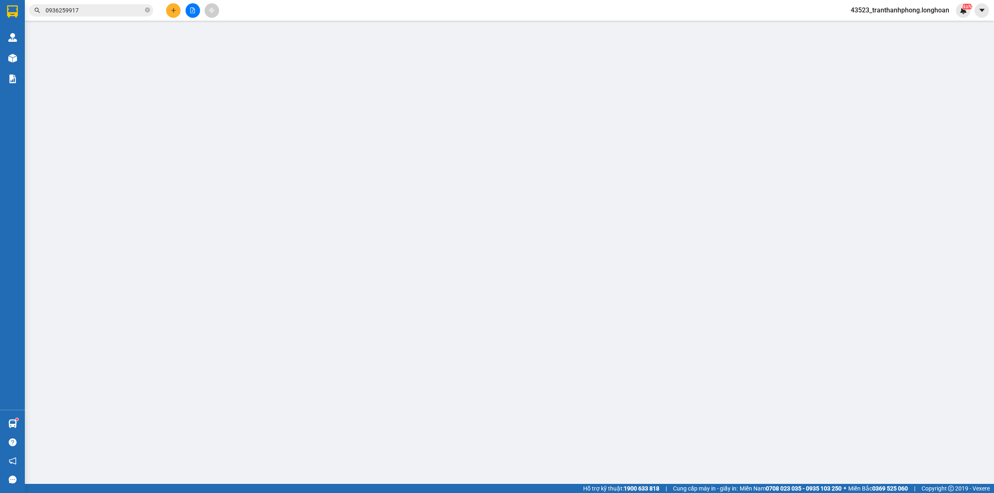
type input "0901484500"
type input "Athenas"
checkbox input "true"
type input "Đón : 252 [GEOGRAPHIC_DATA], P13, [GEOGRAPHIC_DATA],[GEOGRAPHIC_DATA]"
type input "0962100897"
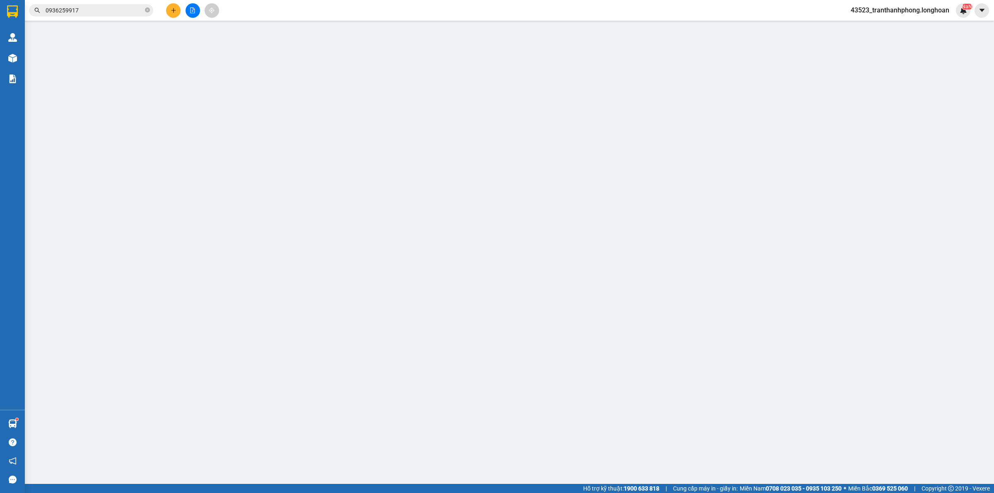
type input "[PERSON_NAME]"
checkbox input "true"
type input "Trả: Lô 5/9B Khu công nghiệp [PERSON_NAME] [GEOGRAPHIC_DATA], [GEOGRAPHIC_DATA]"
type input "1.000"
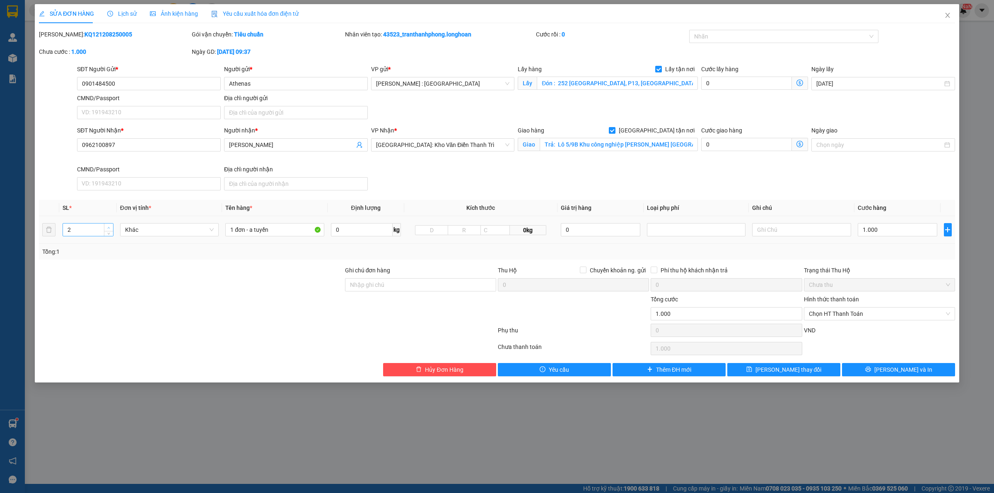
click at [110, 229] on icon "up" at bounding box center [109, 228] width 2 height 2
type input "3"
click at [110, 229] on icon "up" at bounding box center [109, 228] width 2 height 2
drag, startPoint x: 300, startPoint y: 237, endPoint x: 0, endPoint y: 252, distance: 300.7
click at [0, 249] on div "SỬA ĐƠN HÀNG Lịch sử Ảnh kiện hàng Yêu cầu xuất hóa đơn điện tử Total Paid Fee …" at bounding box center [497, 246] width 994 height 493
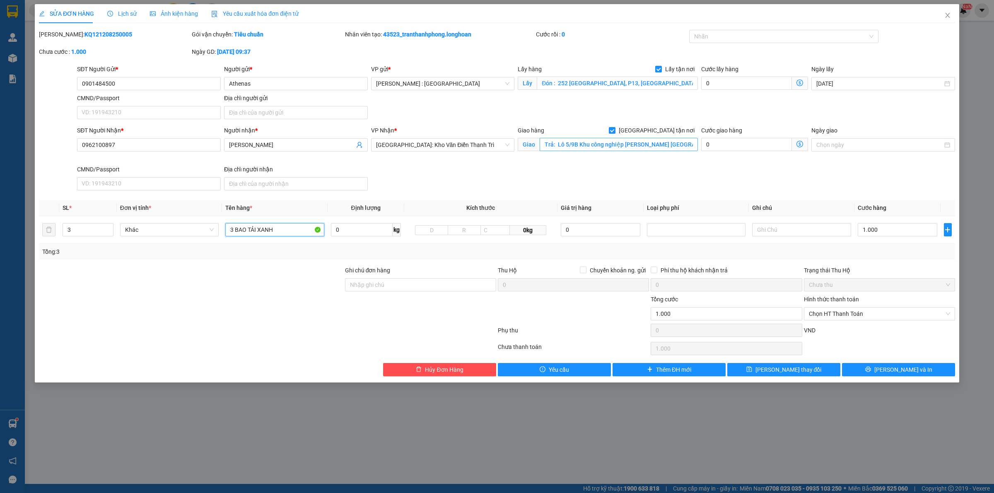
type input "3 BAO TẢI XANH"
drag, startPoint x: 655, startPoint y: 150, endPoint x: 657, endPoint y: 144, distance: 5.6
click at [655, 149] on input "Trả: Lô 5/9B Khu công nghiệp [PERSON_NAME] [GEOGRAPHIC_DATA], [GEOGRAPHIC_DATA]" at bounding box center [619, 144] width 158 height 13
click at [893, 233] on input "1.000" at bounding box center [898, 229] width 80 height 13
type input "7"
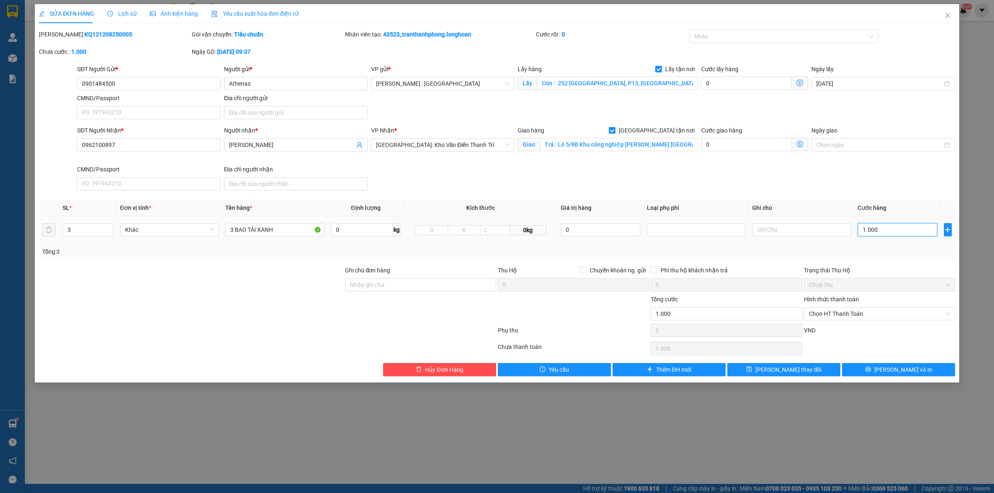
type input "7"
type input "75"
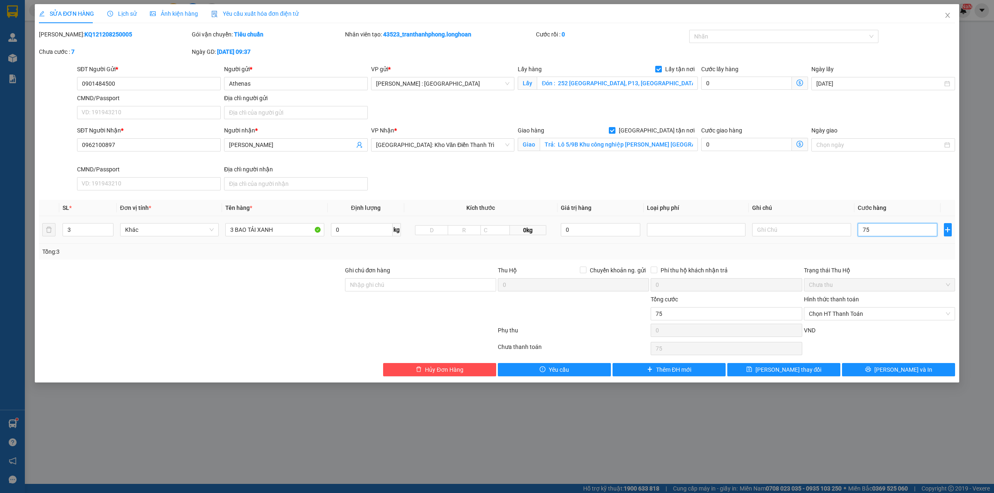
type input "750"
type input "750.000"
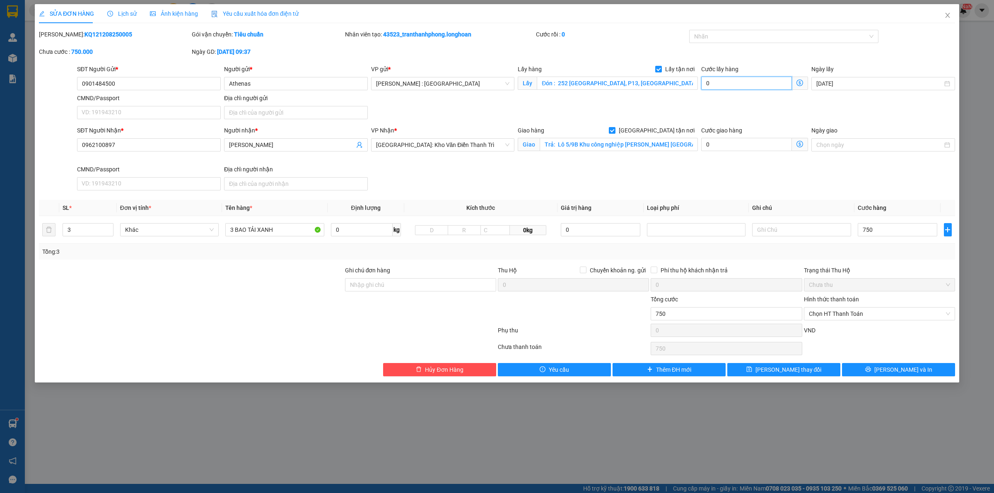
type input "750.000"
click at [755, 86] on input "0" at bounding box center [746, 83] width 91 height 13
type input "750.001"
type input "1"
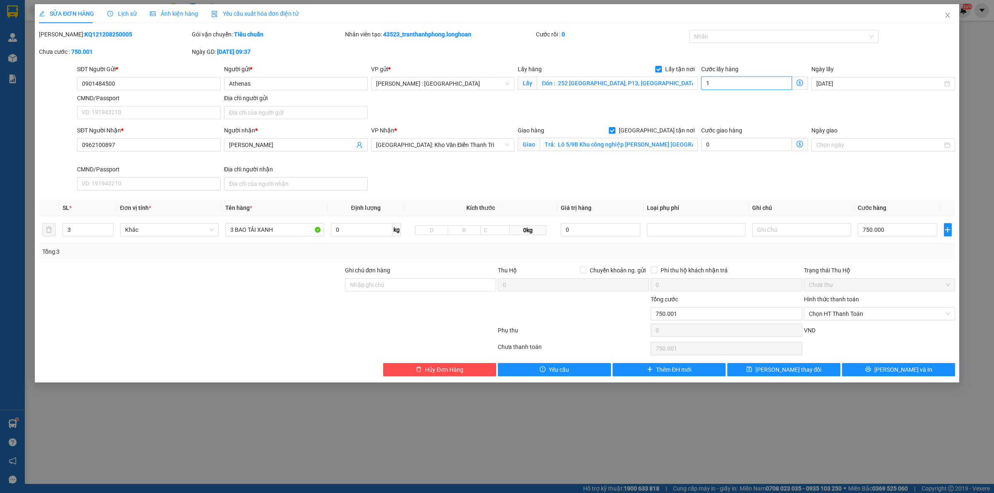
type input "750.010"
type input "10"
type input "750.100"
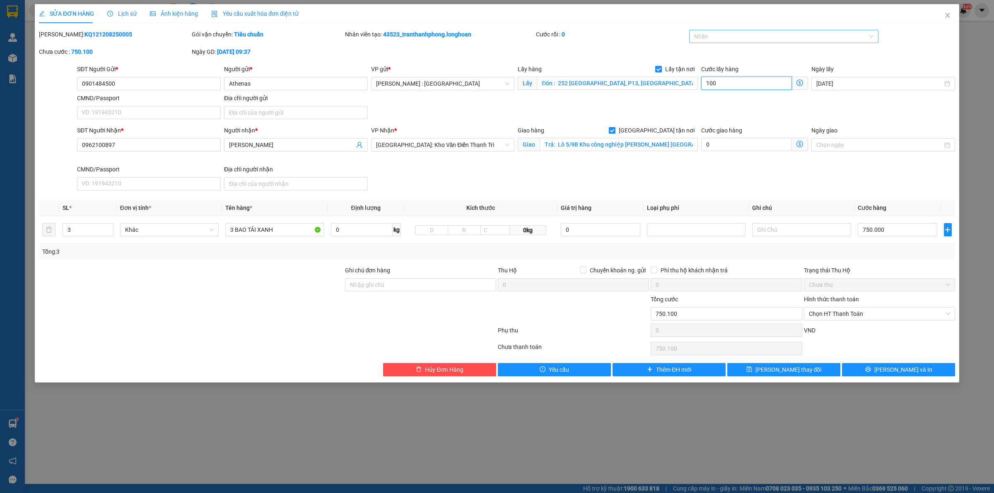
click at [740, 39] on div at bounding box center [779, 36] width 177 height 10
type input "100"
type input "850.000"
type input "100.000"
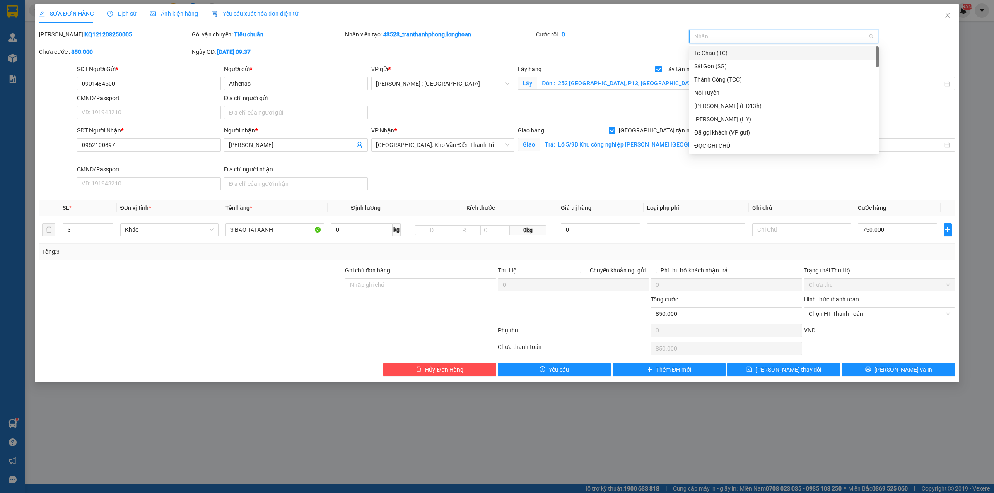
type input "G"
click at [702, 150] on div "[GEOGRAPHIC_DATA] tận nơi" at bounding box center [784, 145] width 180 height 9
click at [893, 377] on button "[PERSON_NAME] và In" at bounding box center [898, 369] width 113 height 13
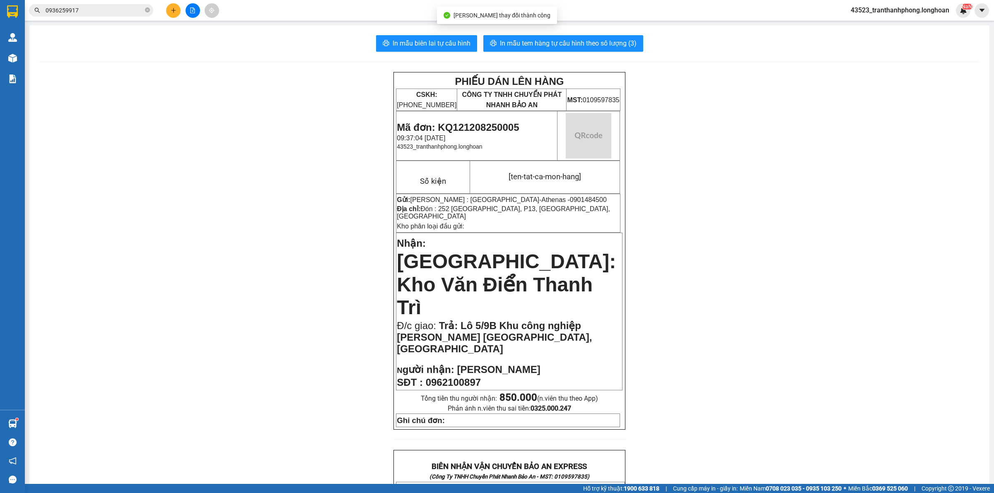
click at [589, 34] on div "In mẫu biên lai tự cấu hình In mẫu tem hàng tự cấu hình theo số lượng (3) PHIẾU…" at bounding box center [509, 462] width 960 height 874
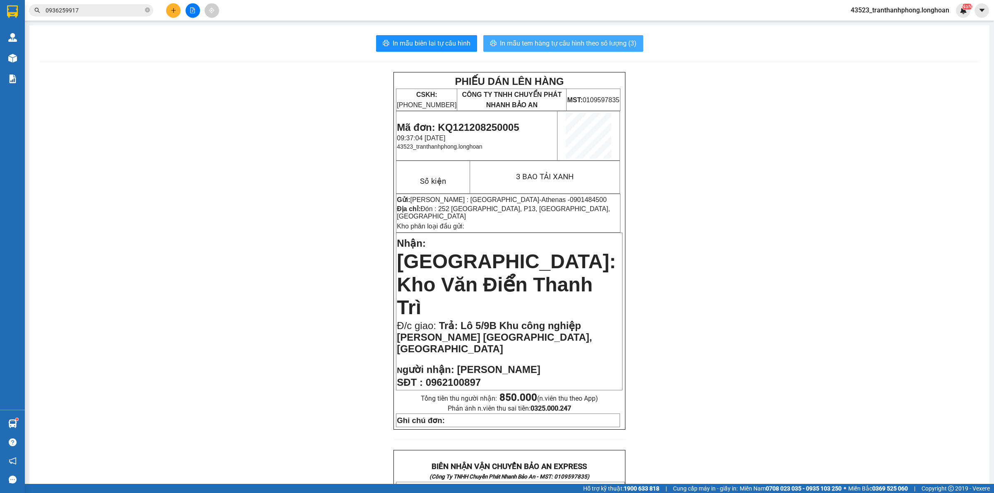
click at [601, 40] on span "In mẫu tem hàng tự cấu hình theo số lượng (3)" at bounding box center [568, 43] width 137 height 10
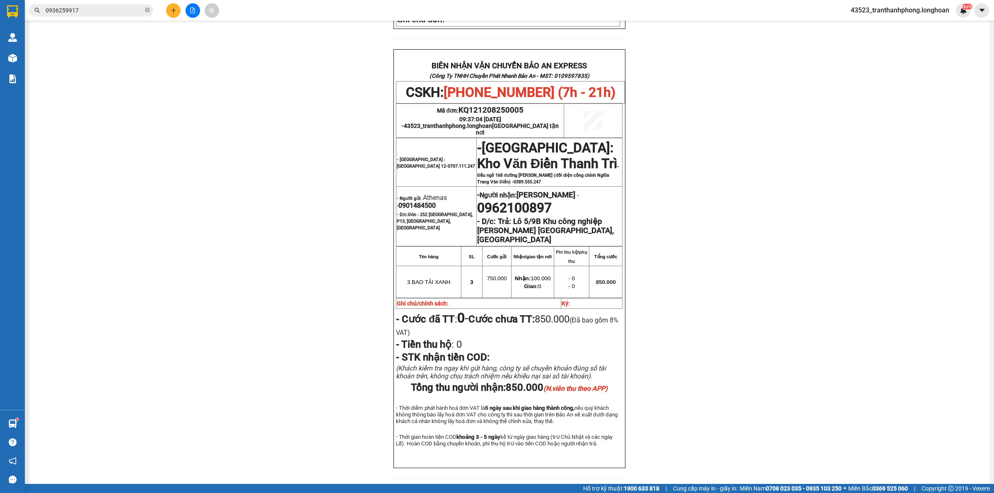
scroll to position [349, 0]
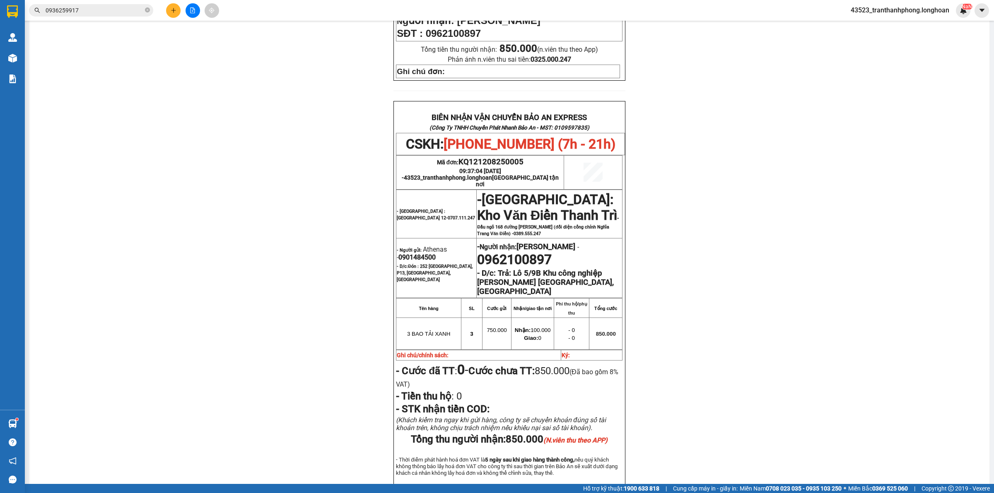
click at [412, 253] on span "0901484500" at bounding box center [416, 257] width 37 height 8
copy span "0901484500"
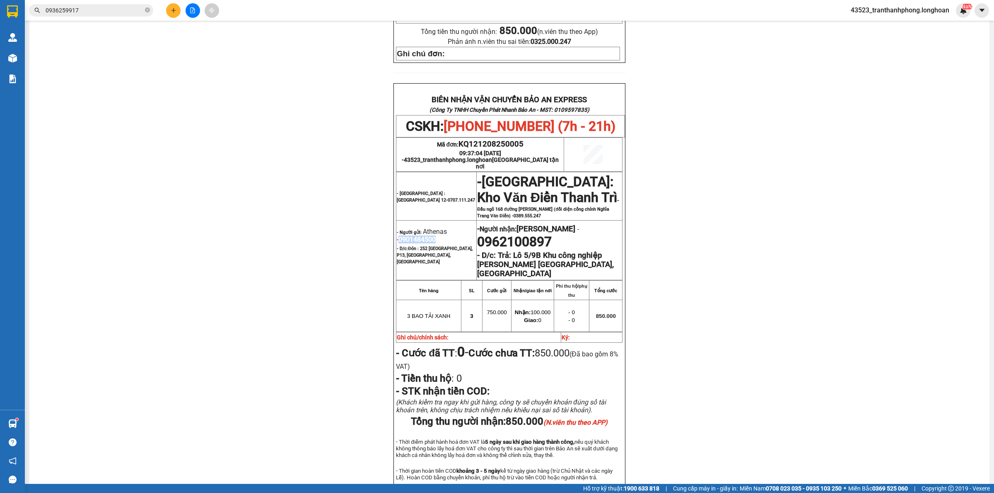
scroll to position [373, 0]
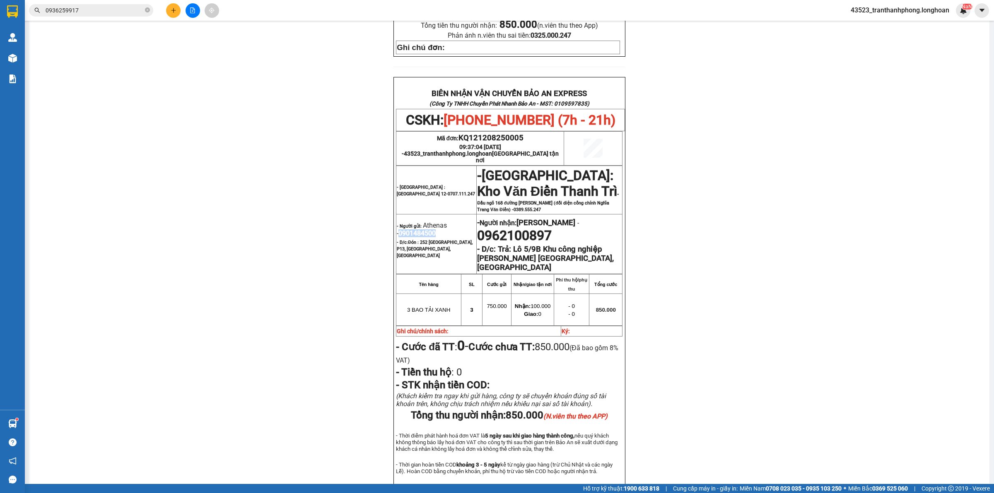
copy span "0901484500"
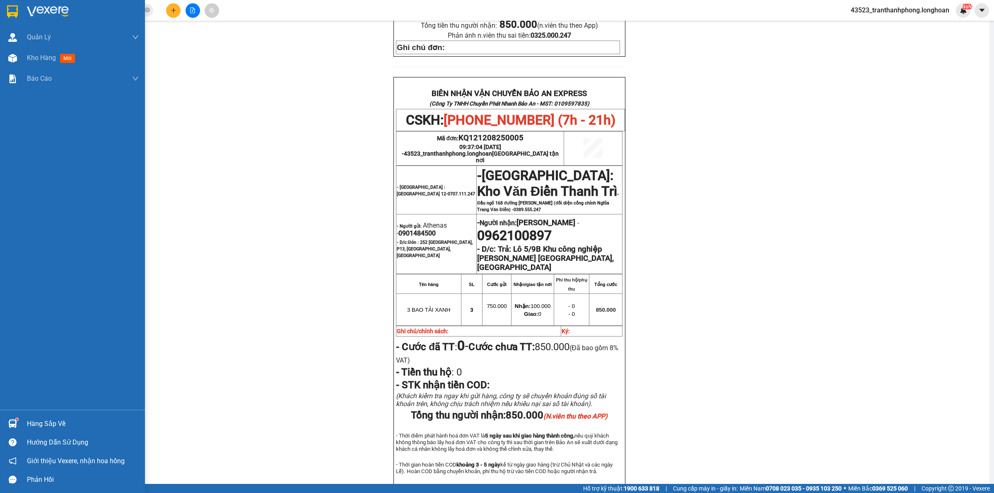
click at [4, 10] on div at bounding box center [72, 13] width 145 height 27
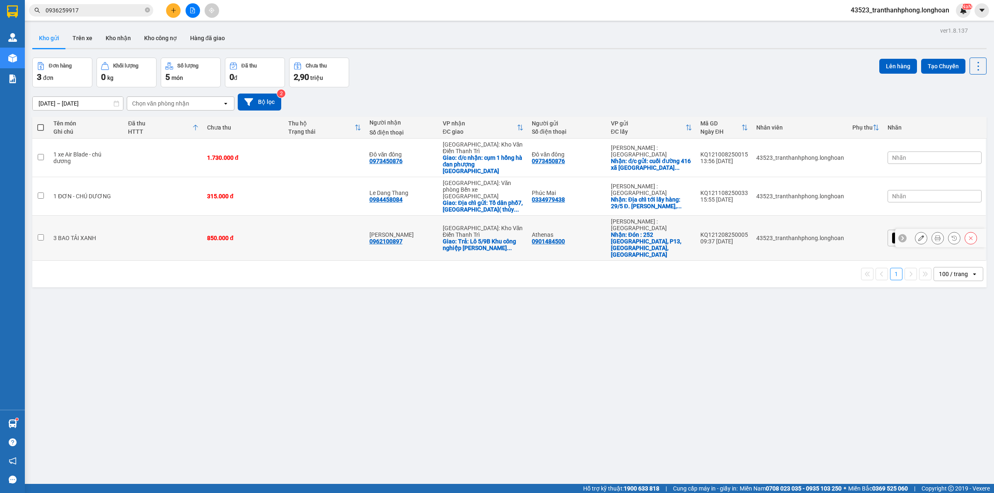
click at [169, 216] on td at bounding box center [163, 238] width 79 height 45
checkbox input "true"
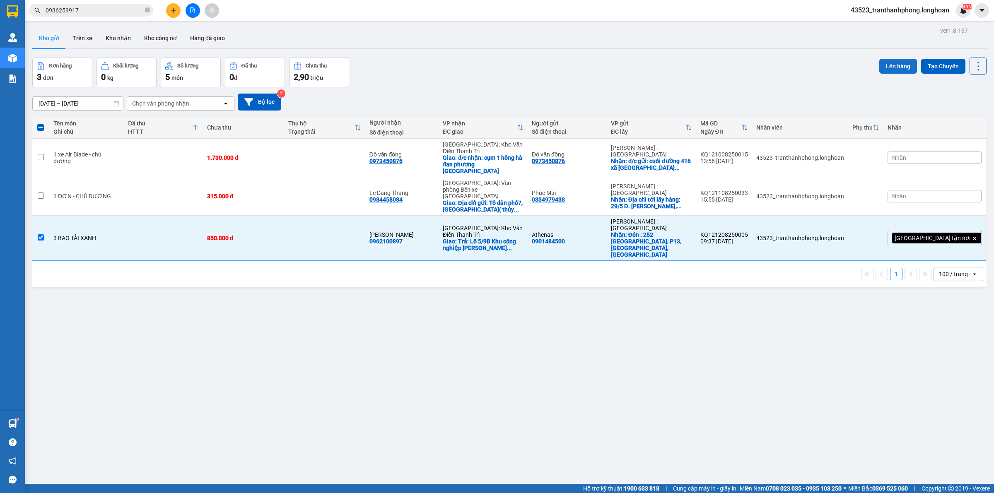
click at [891, 71] on button "Lên hàng" at bounding box center [898, 66] width 38 height 15
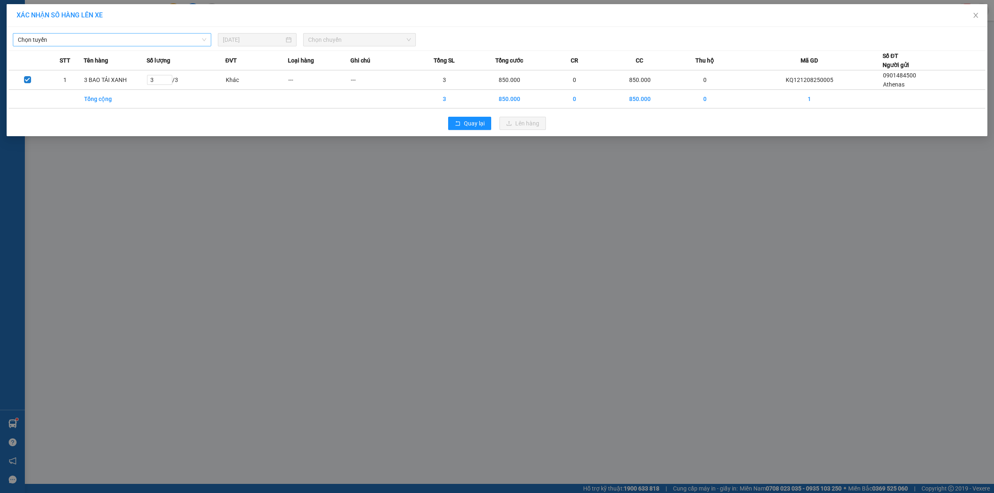
click at [146, 43] on span "Chọn tuyến" at bounding box center [112, 40] width 188 height 12
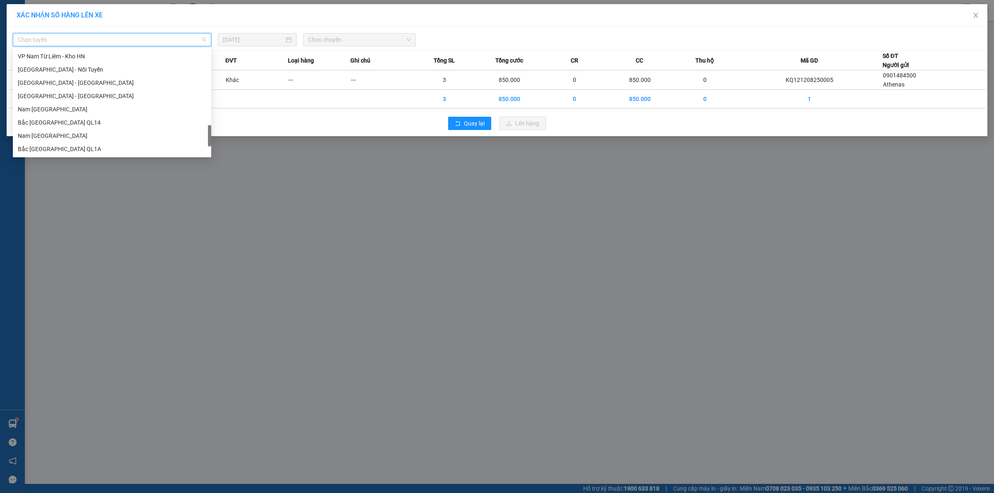
scroll to position [540, 0]
drag, startPoint x: 210, startPoint y: 54, endPoint x: 224, endPoint y: 169, distance: 115.2
click at [224, 169] on body "Kết quả tìm kiếm ( 1 ) Bộ lọc Mã ĐH Trạng thái Món hàng Thu hộ Tổng cước Chưa c…" at bounding box center [497, 246] width 994 height 493
click at [64, 88] on div "Nam [GEOGRAPHIC_DATA]" at bounding box center [112, 83] width 198 height 13
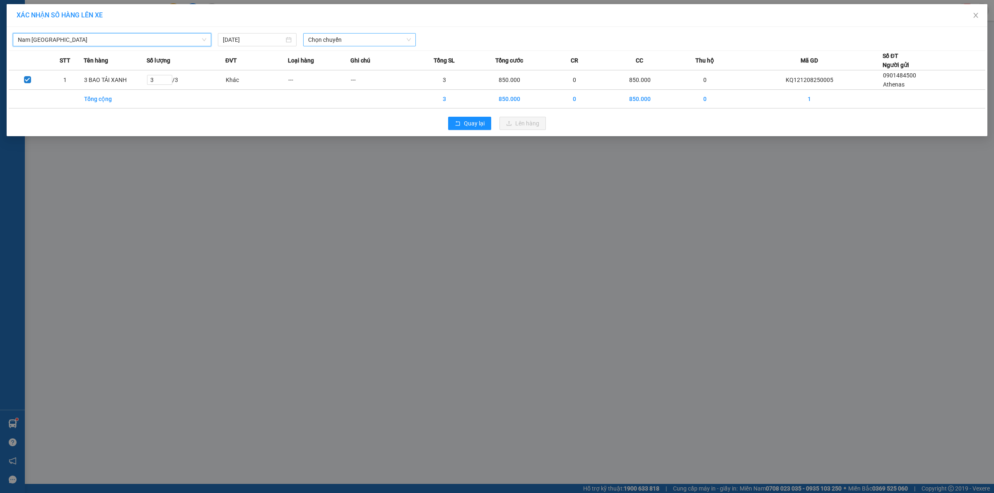
click at [338, 43] on span "Chọn chuyến" at bounding box center [359, 40] width 103 height 12
click at [330, 78] on div "23:00 (TC)" at bounding box center [340, 82] width 65 height 9
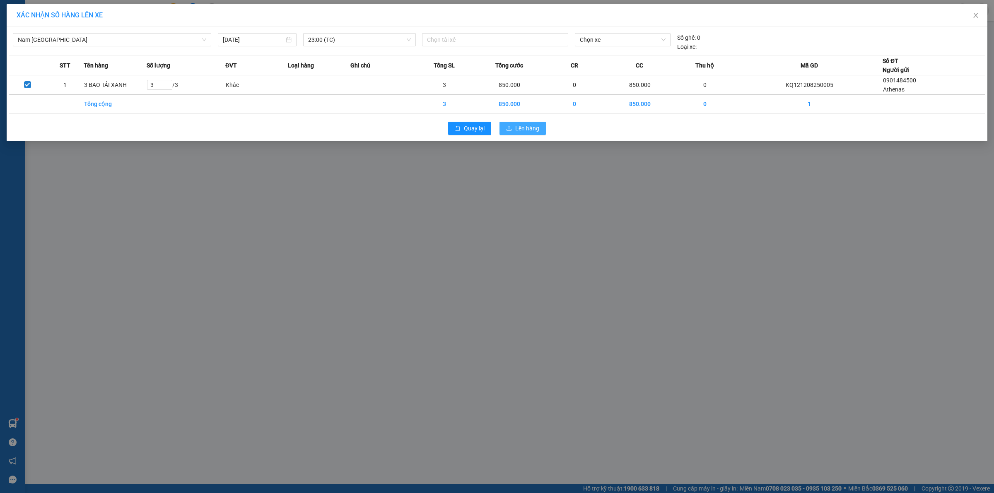
click at [517, 126] on span "Lên hàng" at bounding box center [527, 128] width 24 height 9
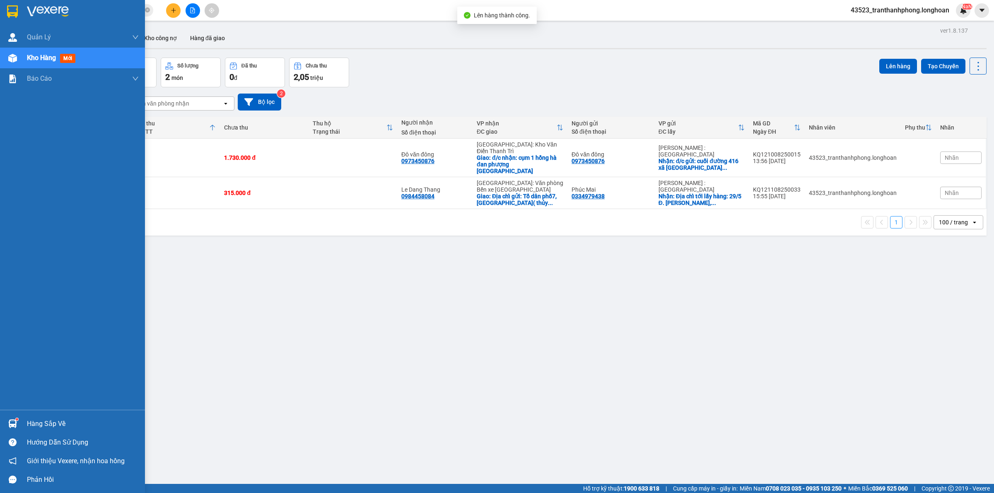
click at [4, 7] on div at bounding box center [72, 13] width 145 height 27
